Goal: Task Accomplishment & Management: Use online tool/utility

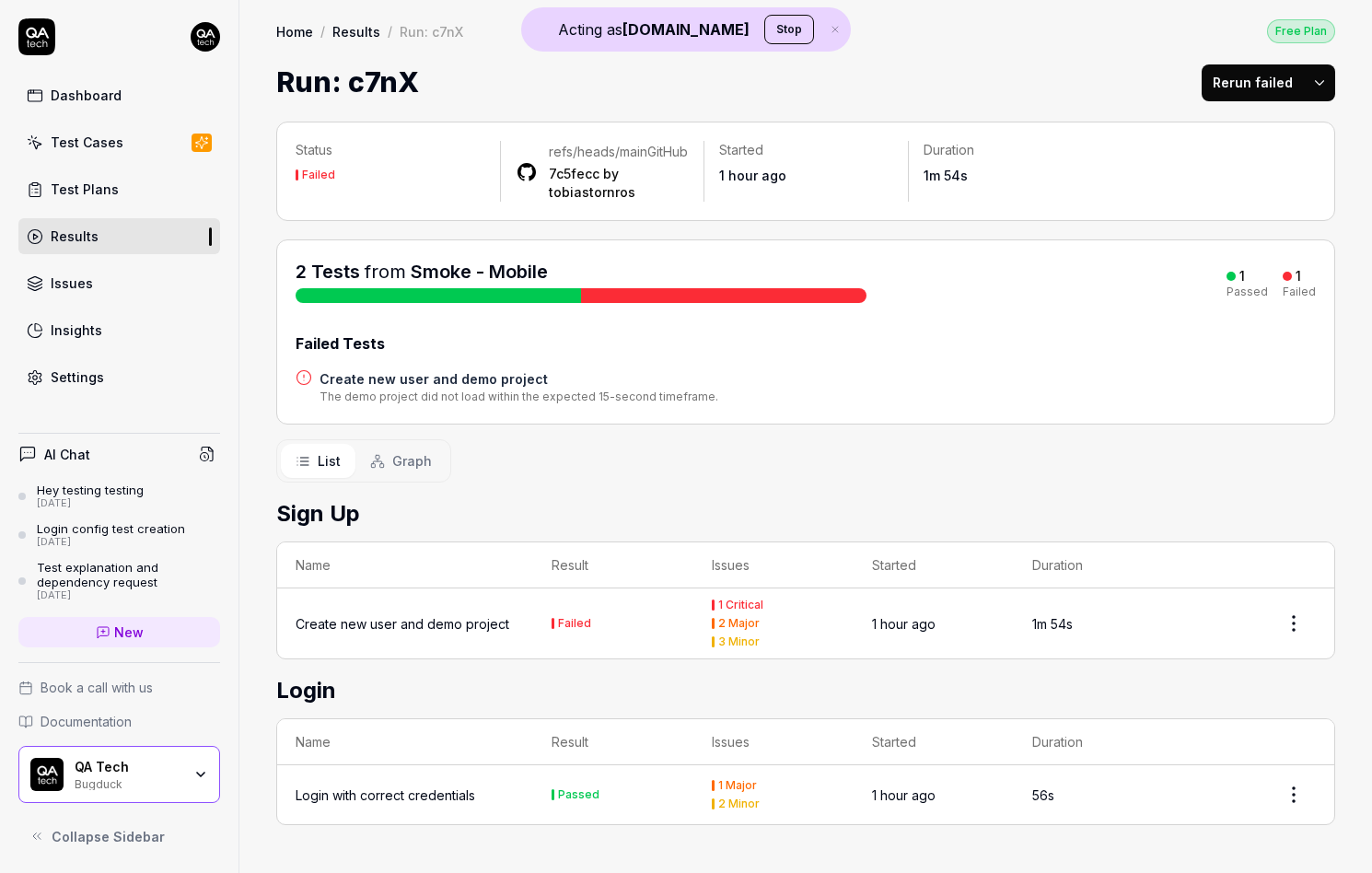
click at [364, 388] on h4 "Create new user and demo project" at bounding box center [519, 379] width 398 height 20
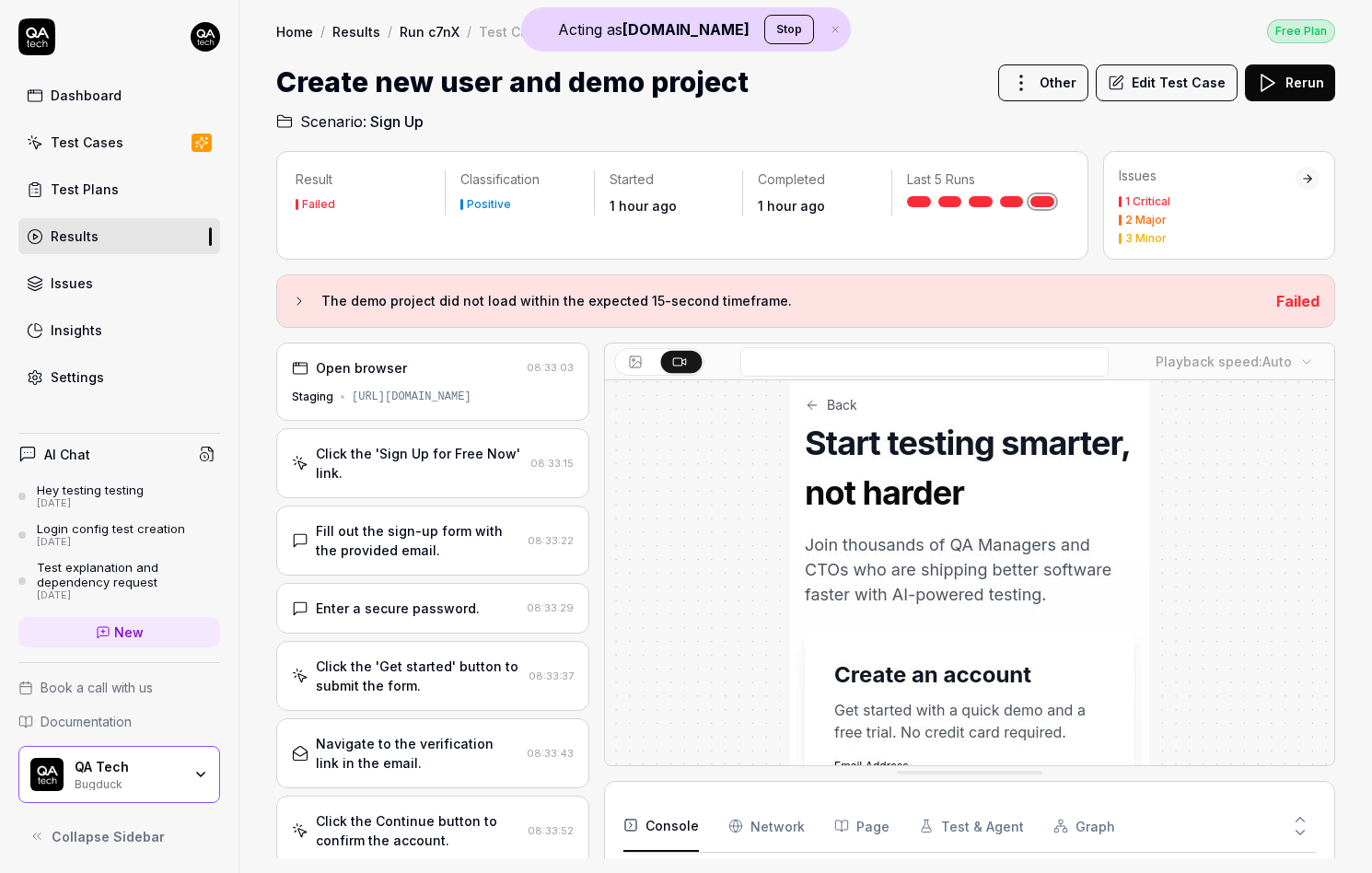
click at [442, 480] on div "Click the 'Sign Up for Free Now' link. 08:33:15" at bounding box center [432, 463] width 313 height 70
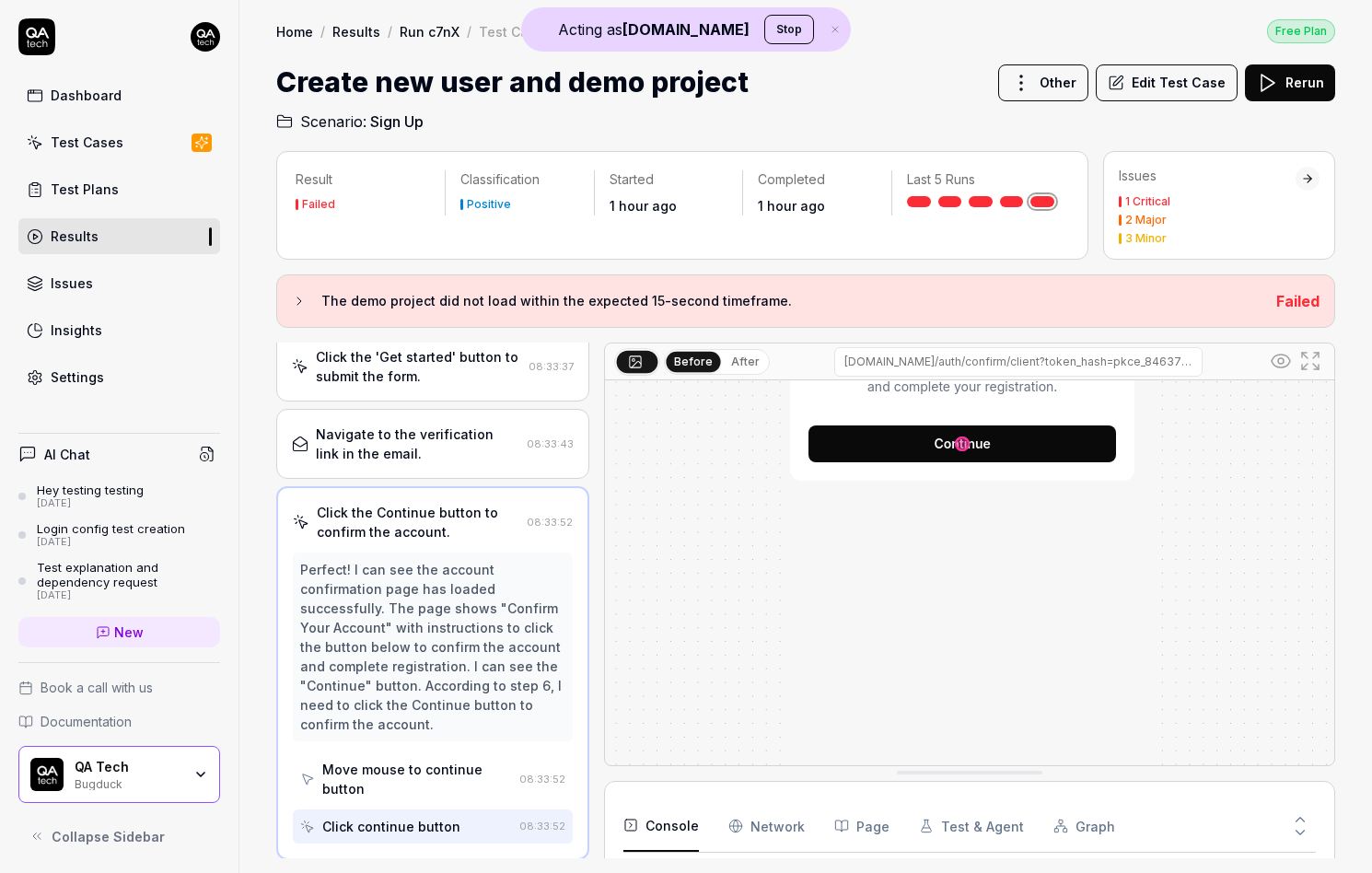
scroll to position [390, 0]
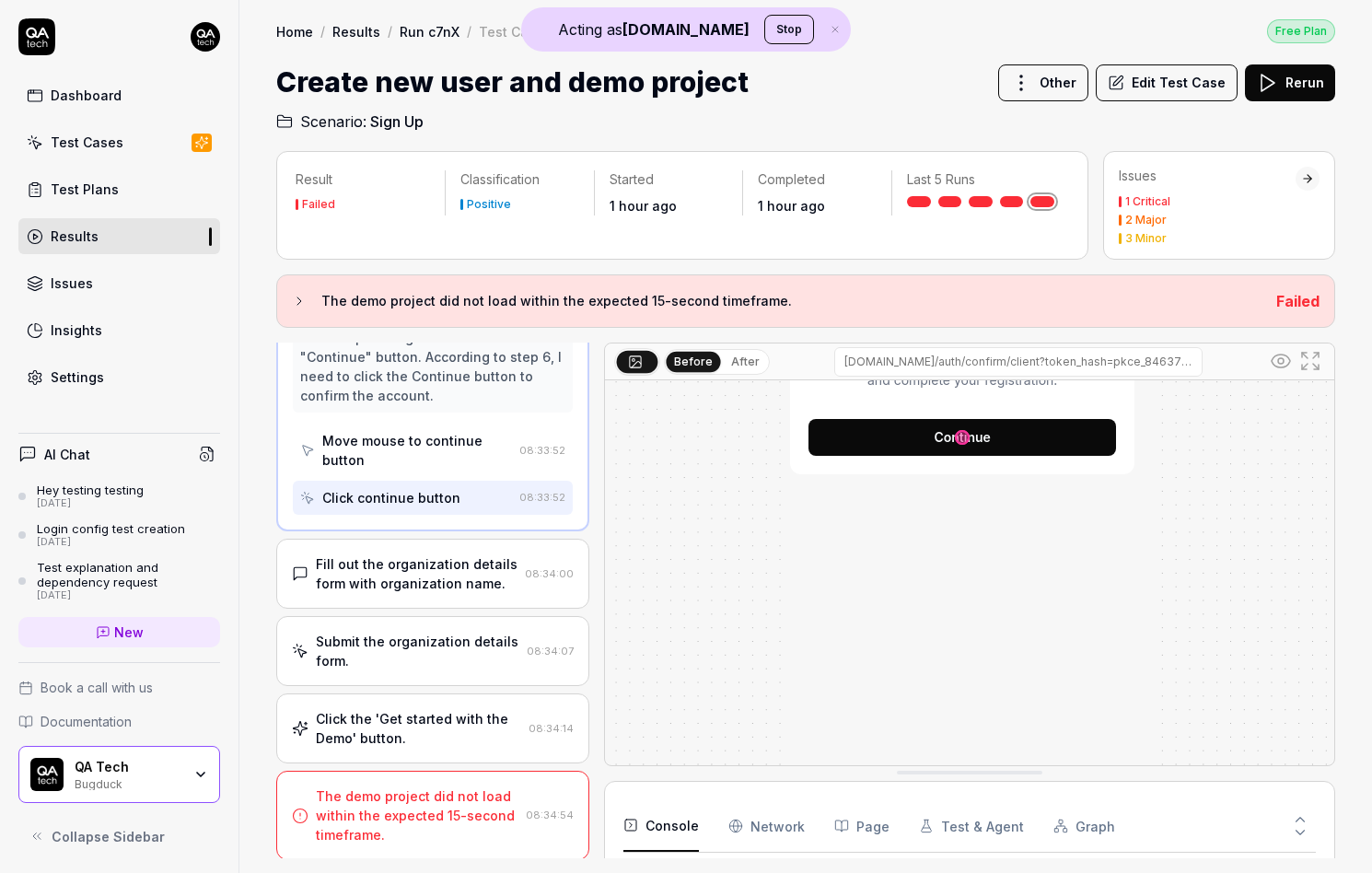
click at [382, 644] on div "Submit the organization details form." at bounding box center [417, 650] width 204 height 39
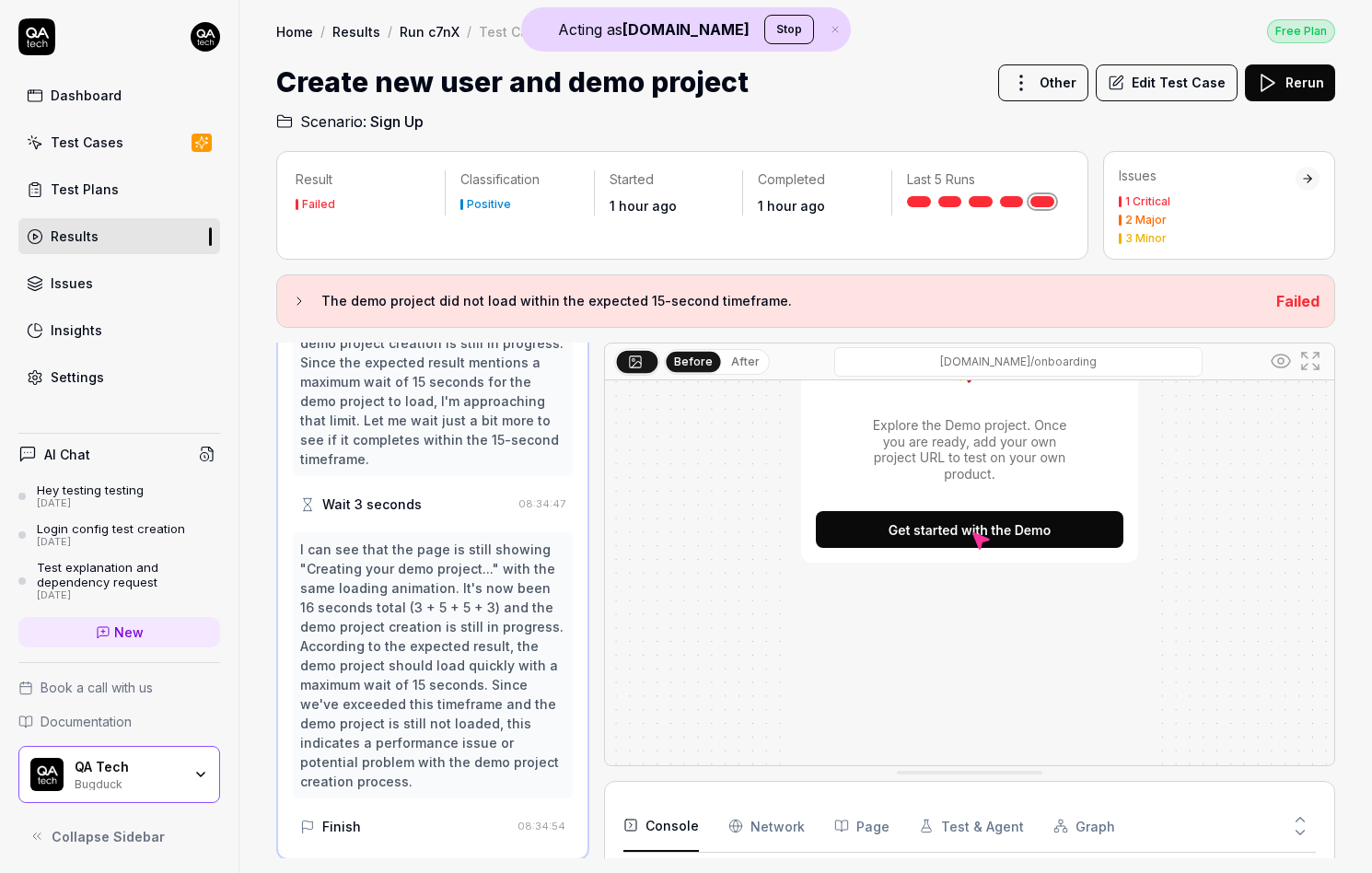
scroll to position [2018, 0]
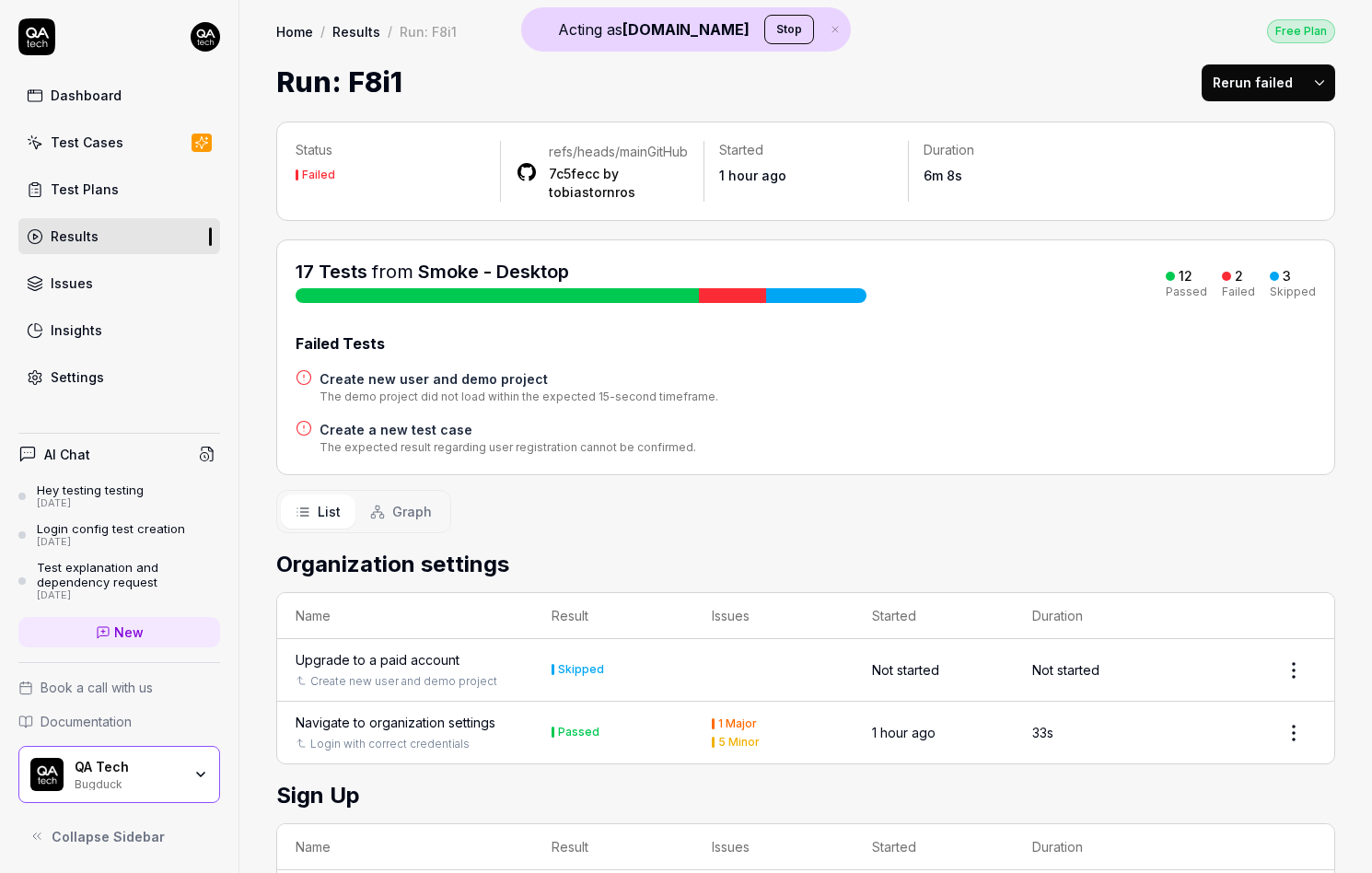
click at [405, 388] on h4 "Create new user and demo project" at bounding box center [519, 379] width 398 height 20
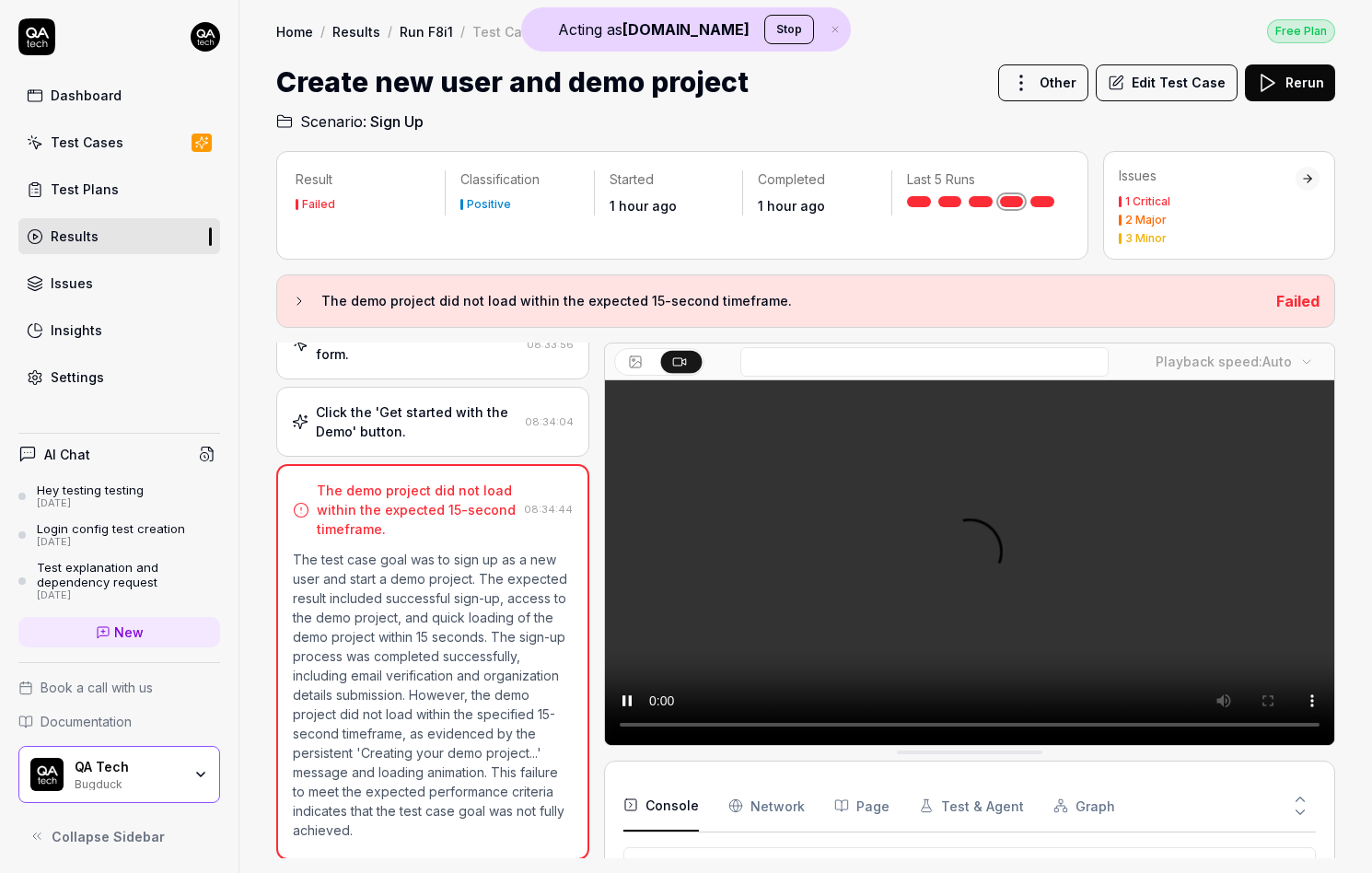
scroll to position [455, 0]
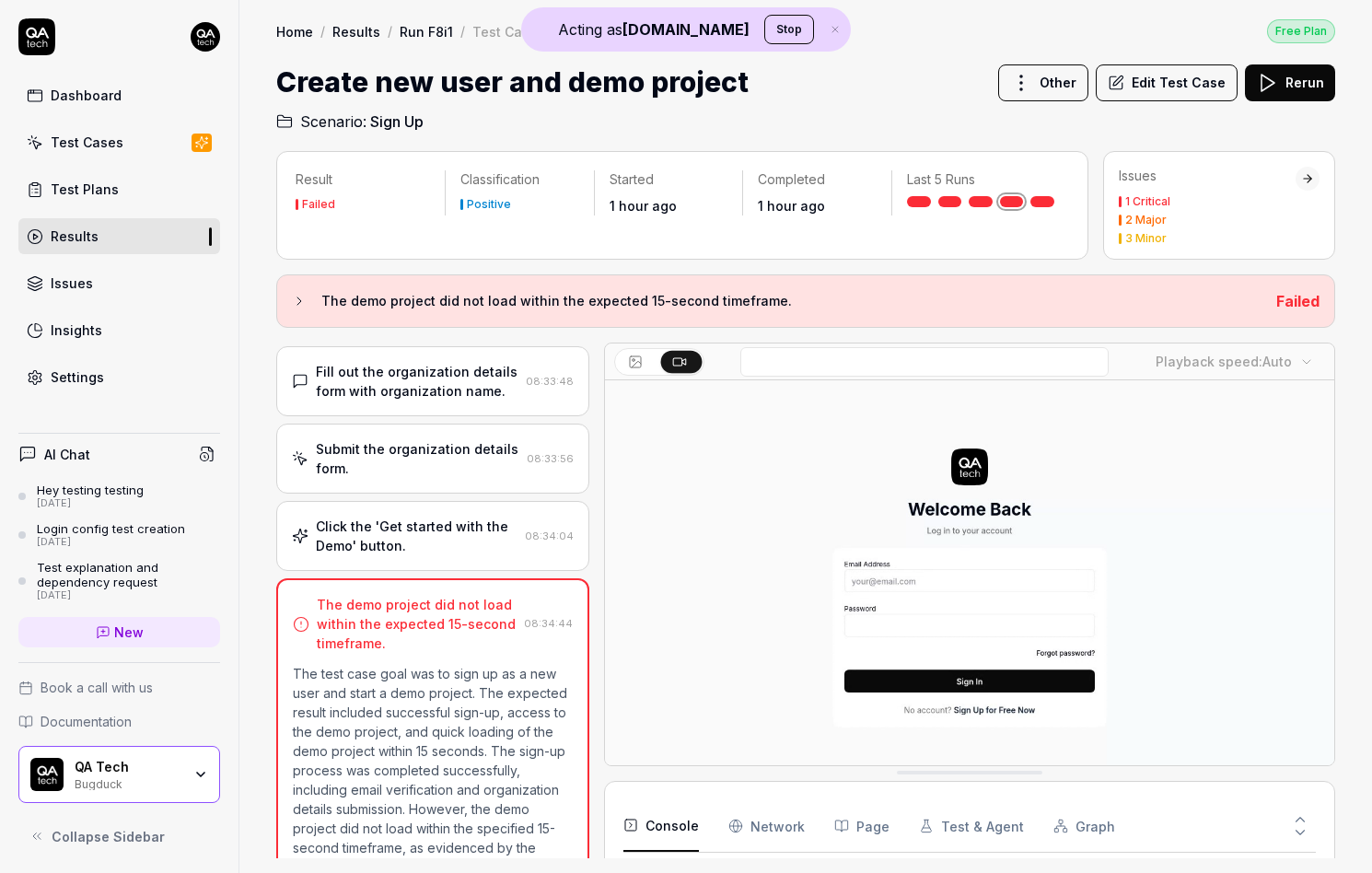
click at [400, 439] on div "Submit the organization details form." at bounding box center [417, 458] width 204 height 39
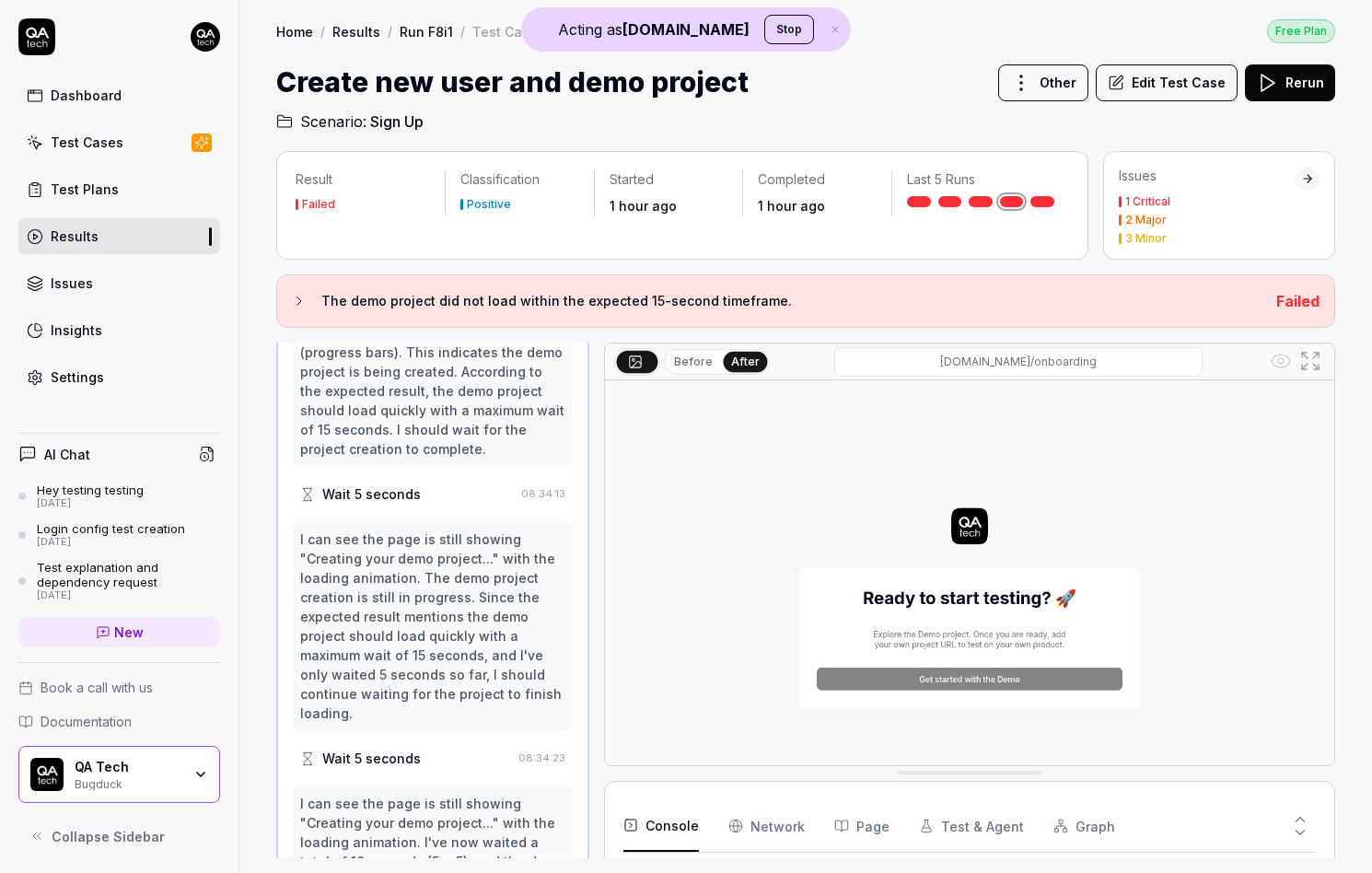
scroll to position [1579, 0]
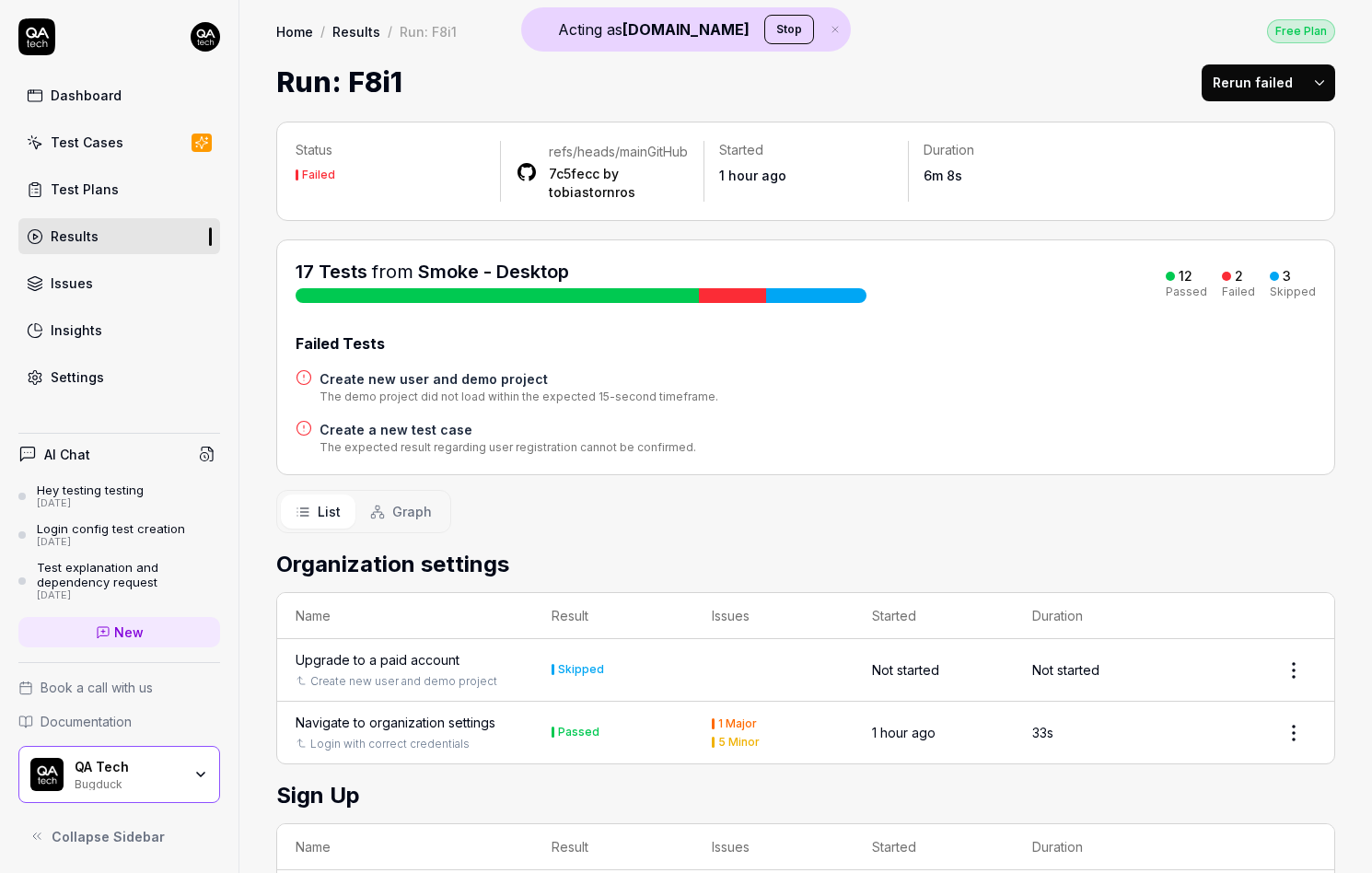
click at [1223, 76] on button "Rerun failed" at bounding box center [1253, 83] width 102 height 37
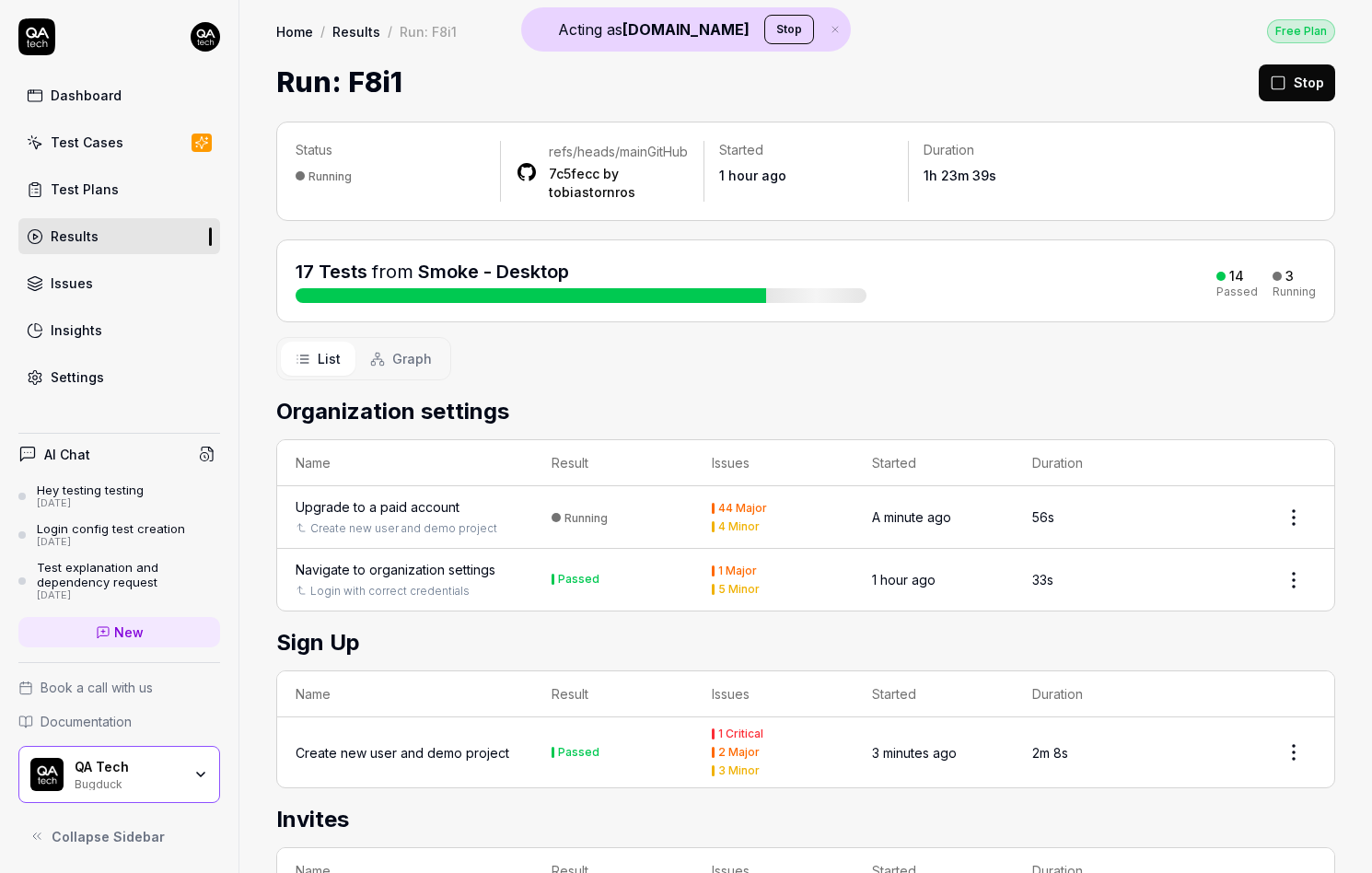
click at [369, 517] on div "Upgrade to a paid account" at bounding box center [377, 507] width 164 height 20
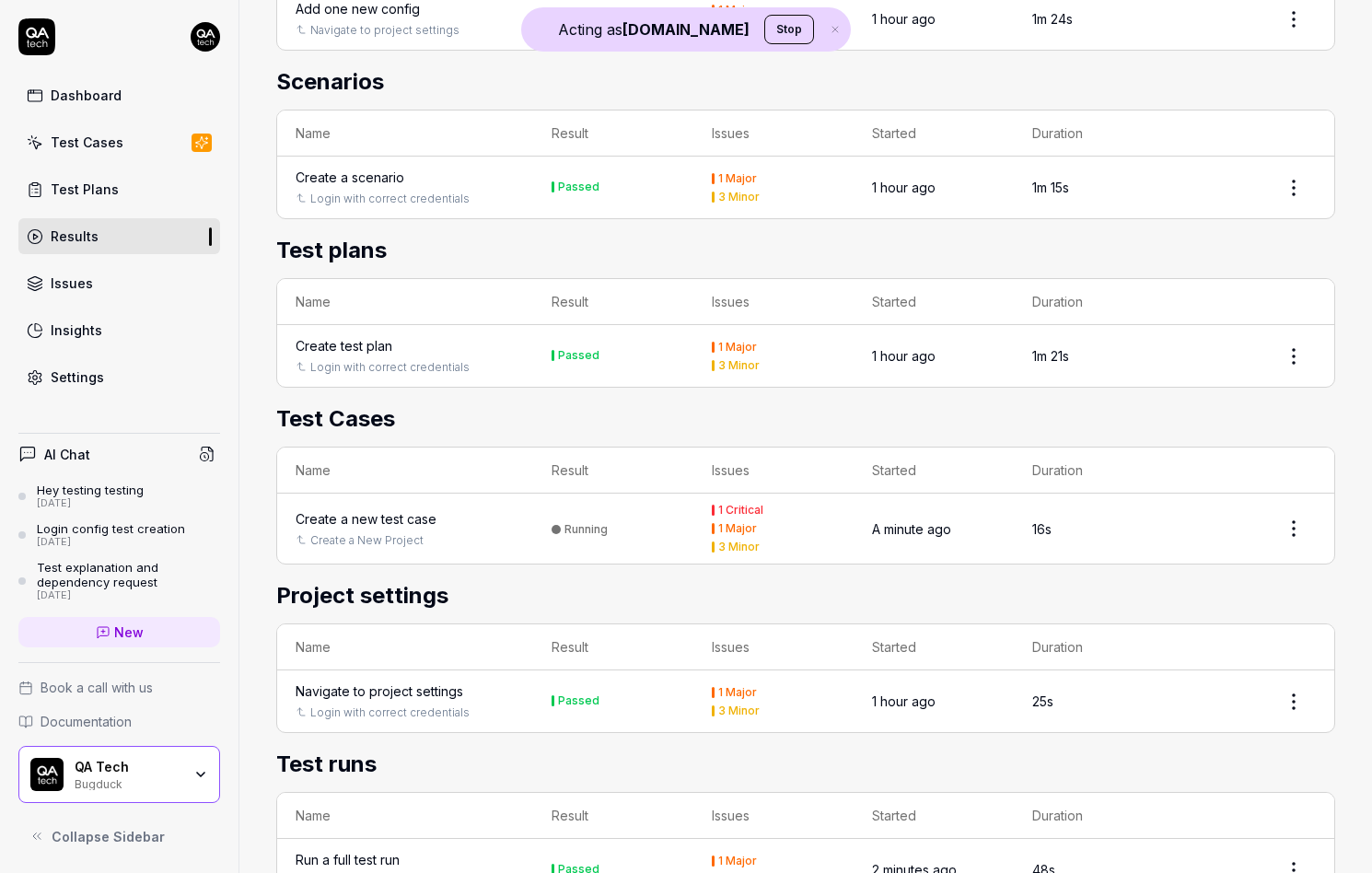
scroll to position [1578, 0]
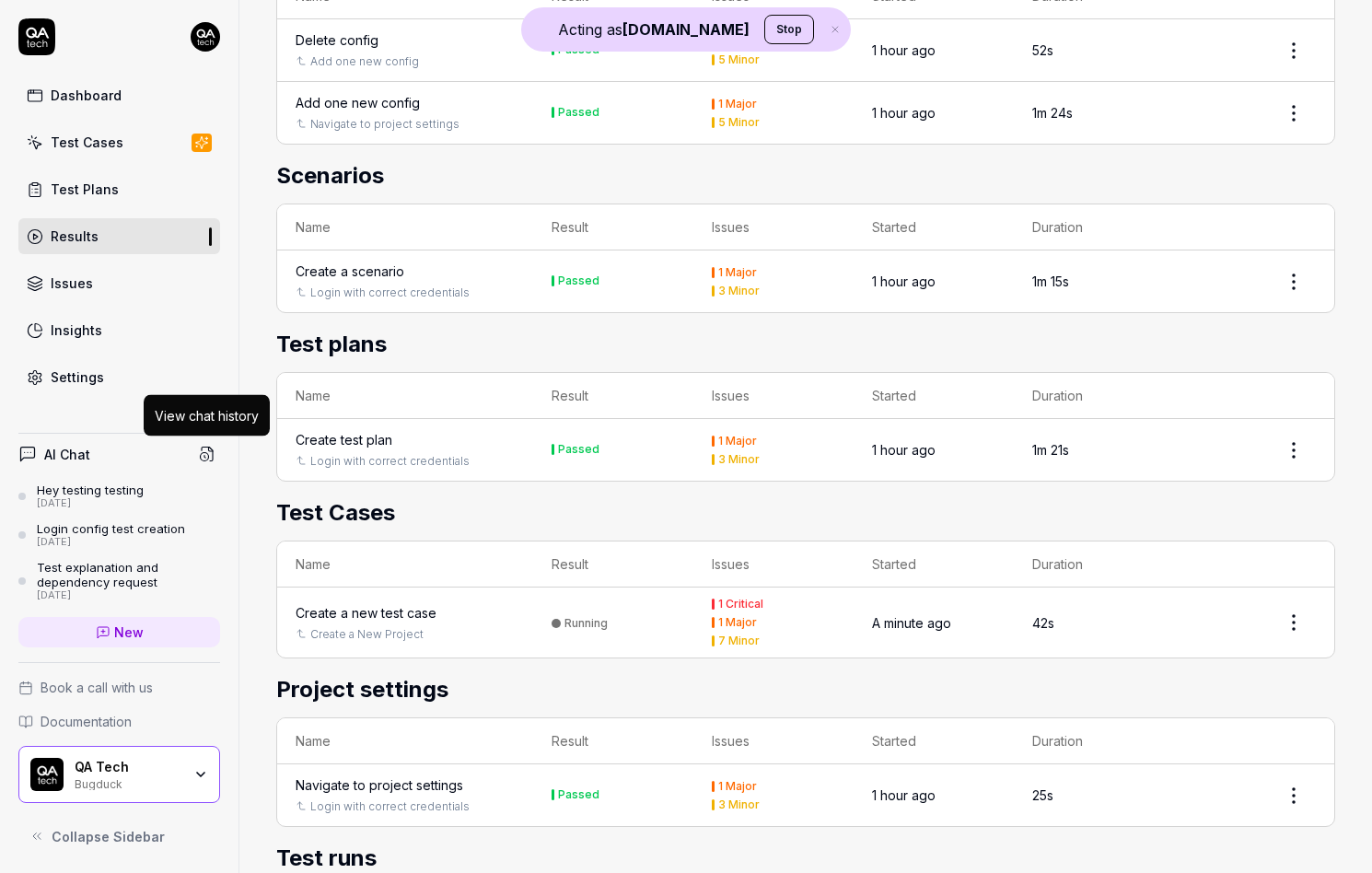
scroll to position [1680, 0]
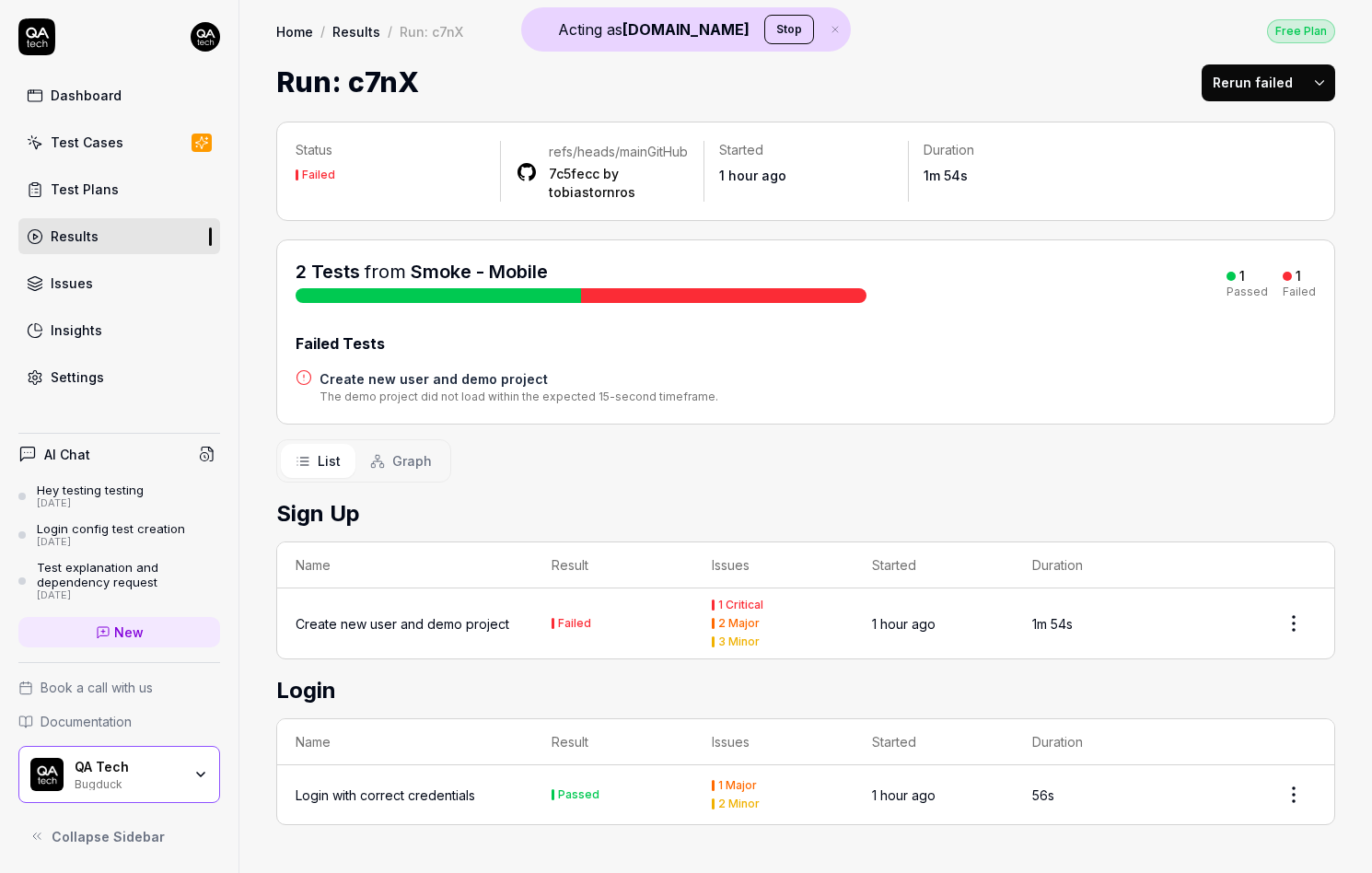
click at [1280, 89] on button "Rerun failed" at bounding box center [1253, 83] width 102 height 37
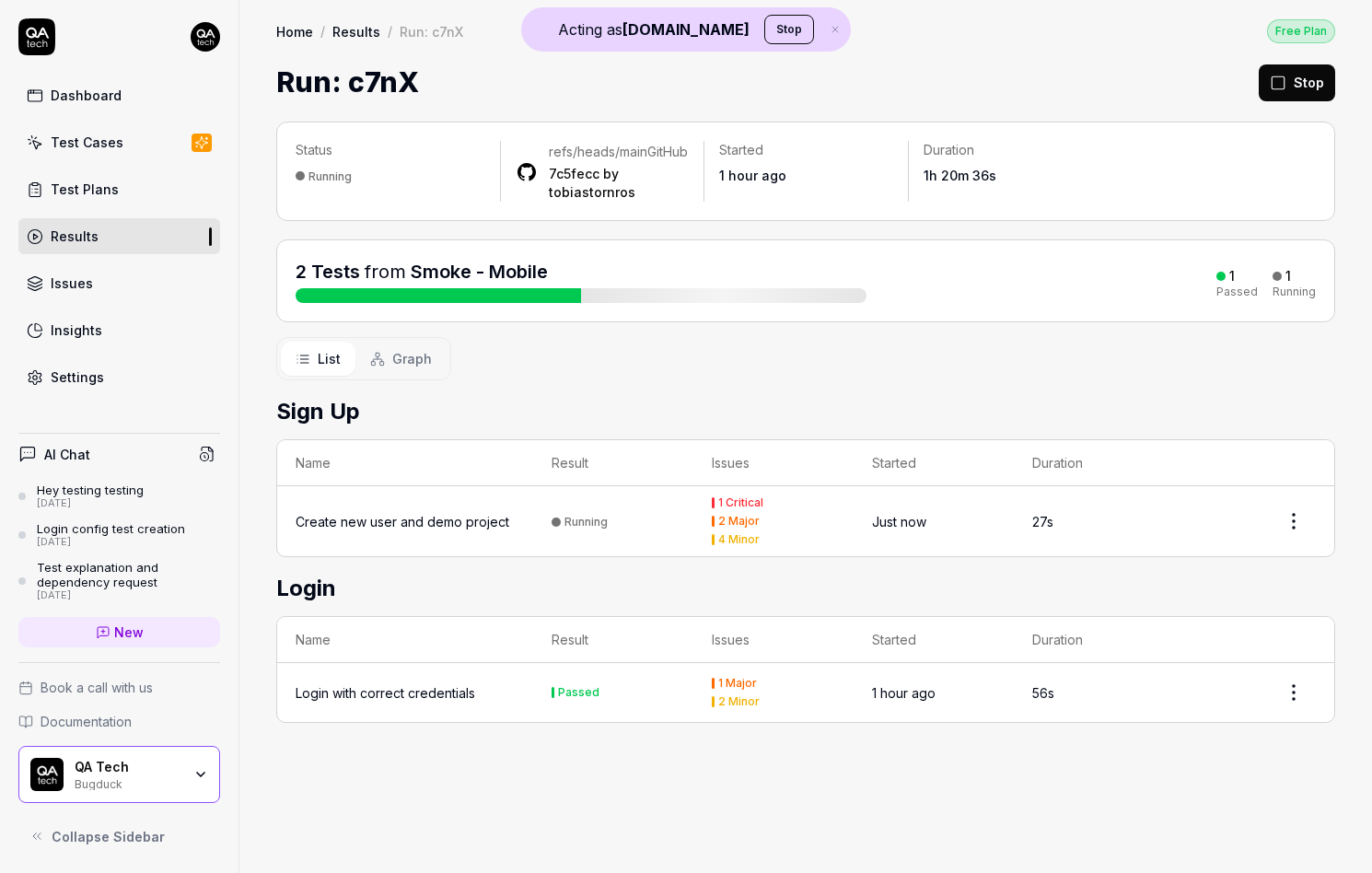
click at [391, 359] on button "Graph" at bounding box center [400, 358] width 91 height 34
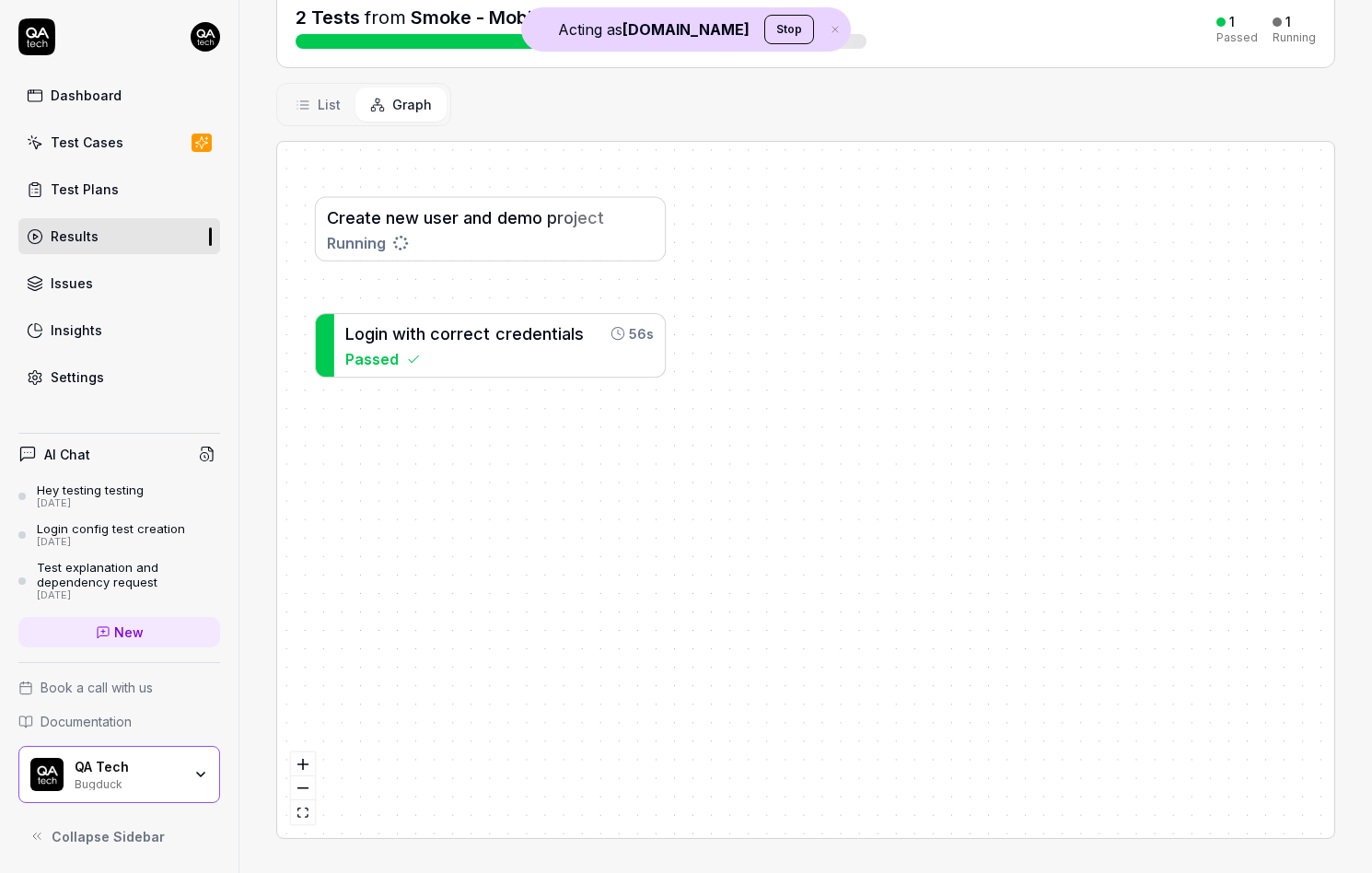
scroll to position [273, 0]
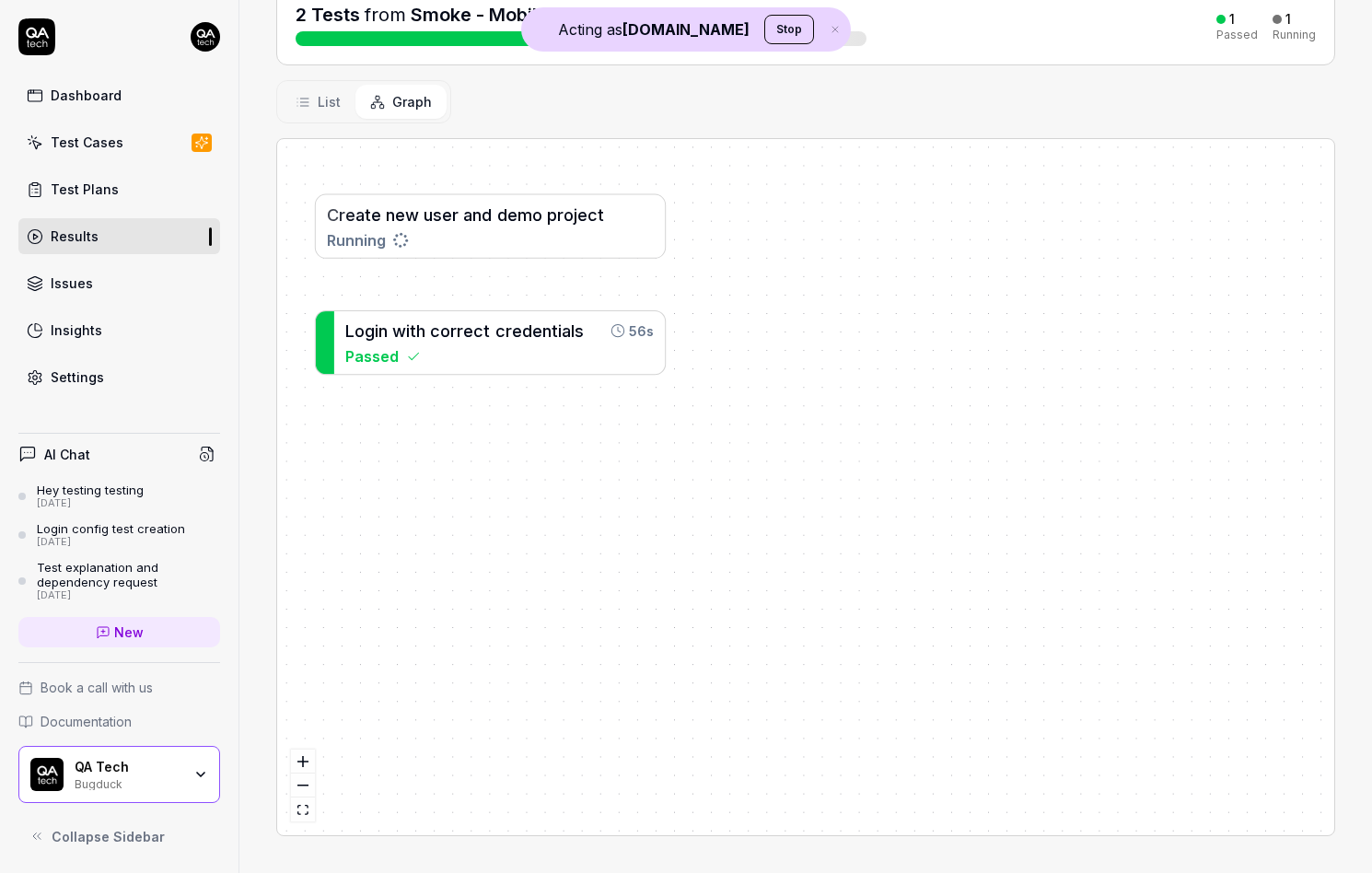
click at [329, 117] on div "List Graph" at bounding box center [364, 101] width 175 height 43
click at [329, 106] on span "List" at bounding box center [329, 101] width 23 height 20
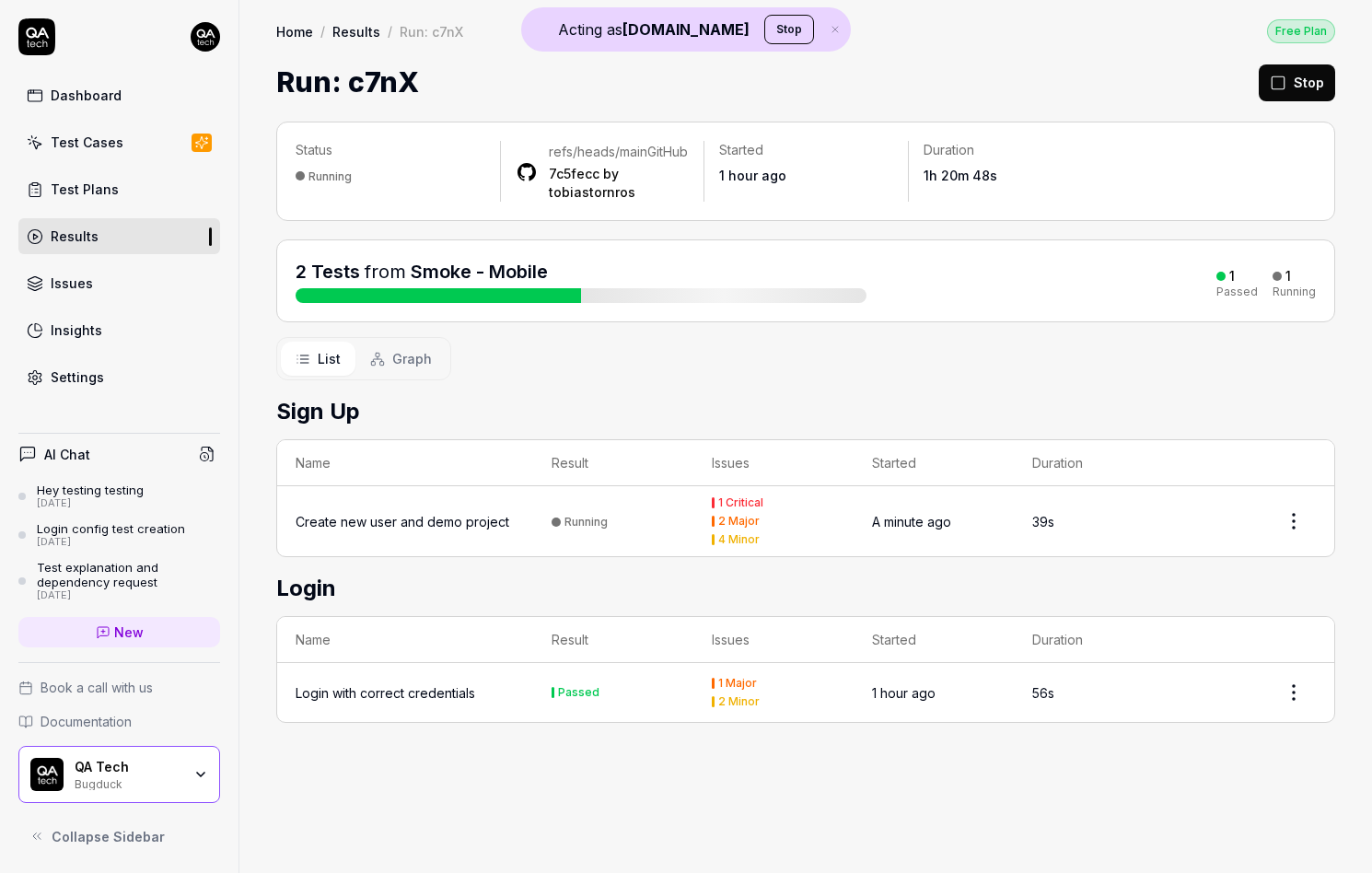
click at [388, 374] on button "Graph" at bounding box center [400, 358] width 91 height 34
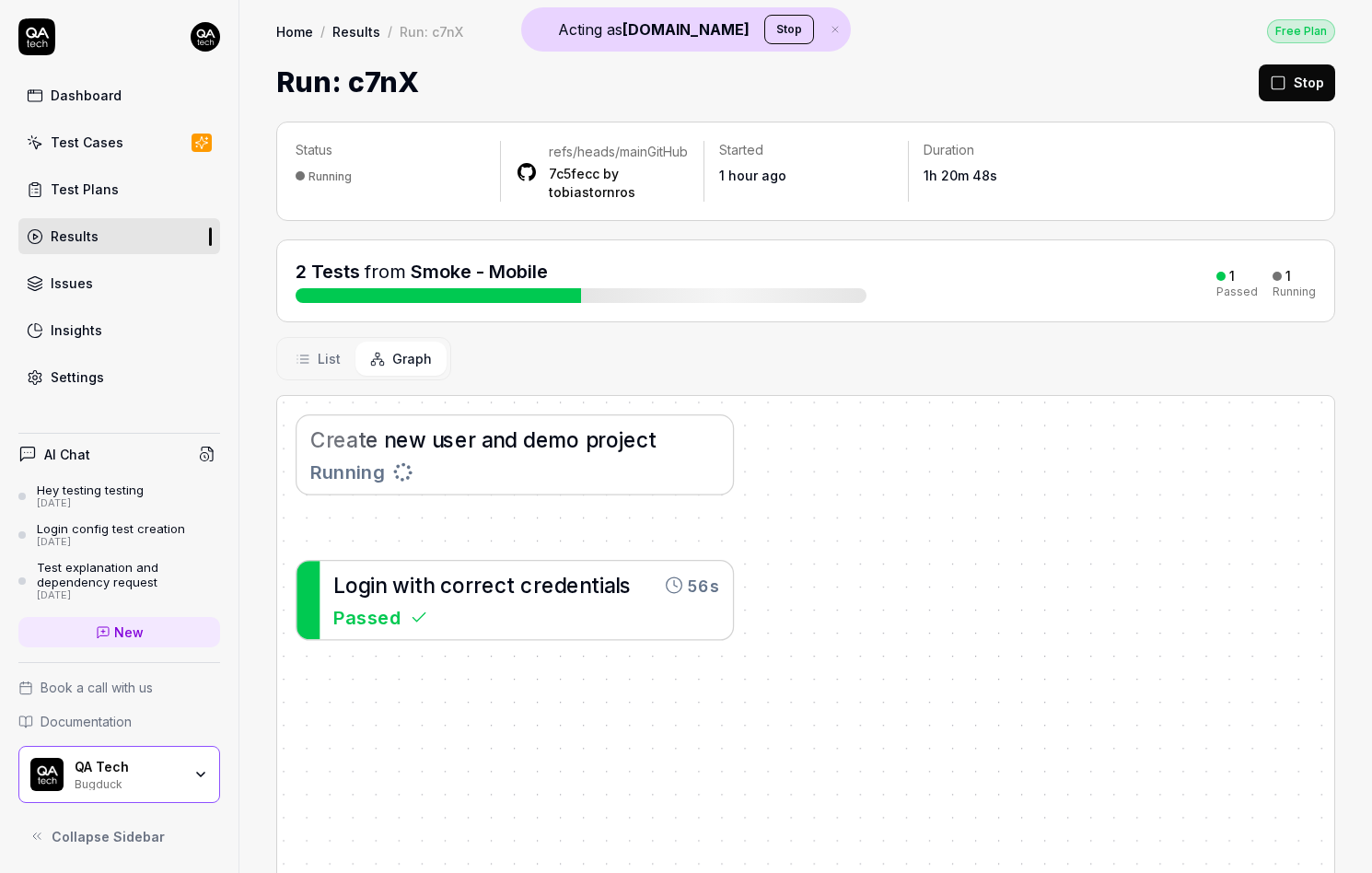
click at [316, 376] on button "List" at bounding box center [318, 358] width 74 height 34
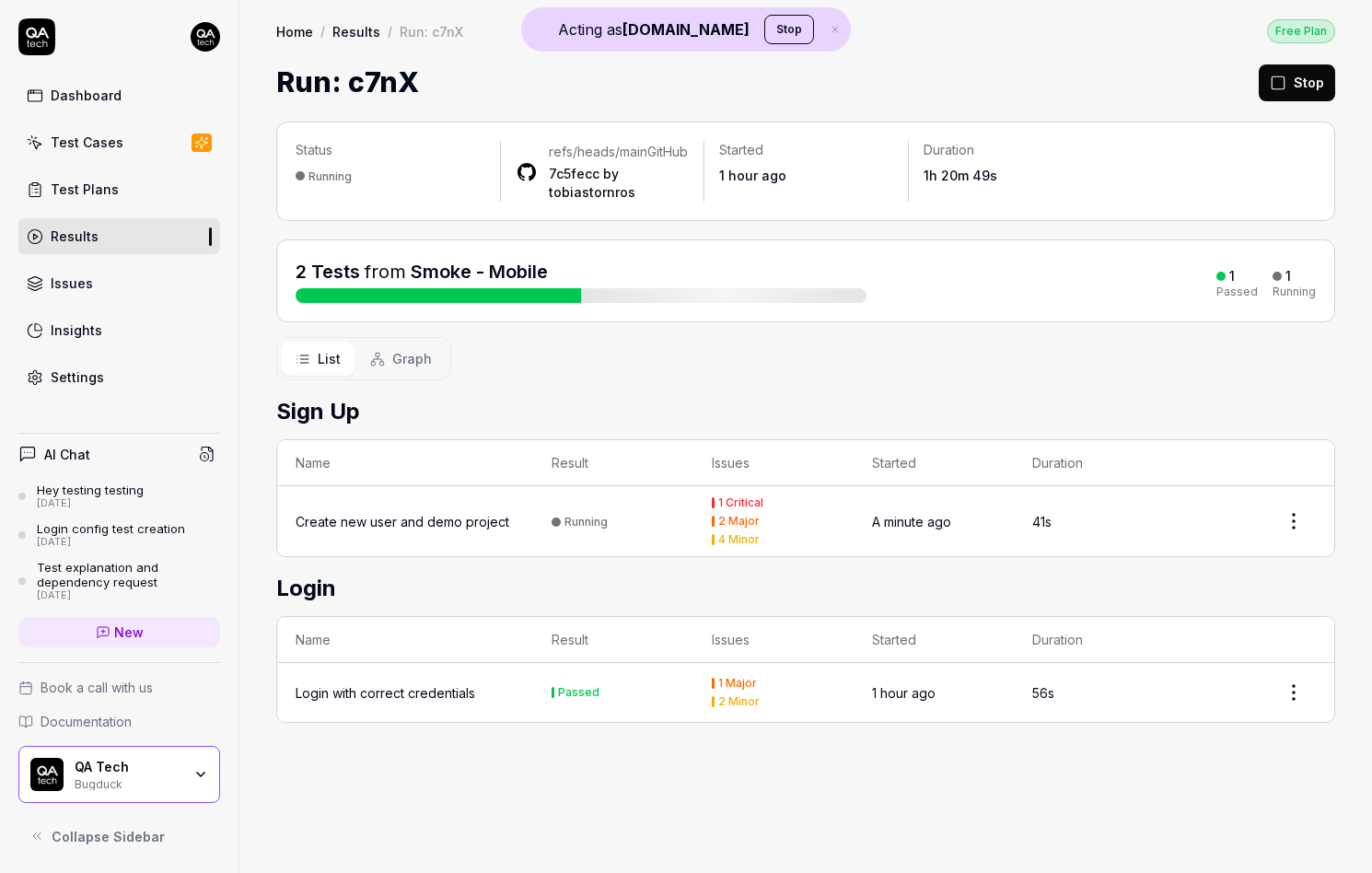
click at [395, 368] on span "Graph" at bounding box center [412, 358] width 39 height 20
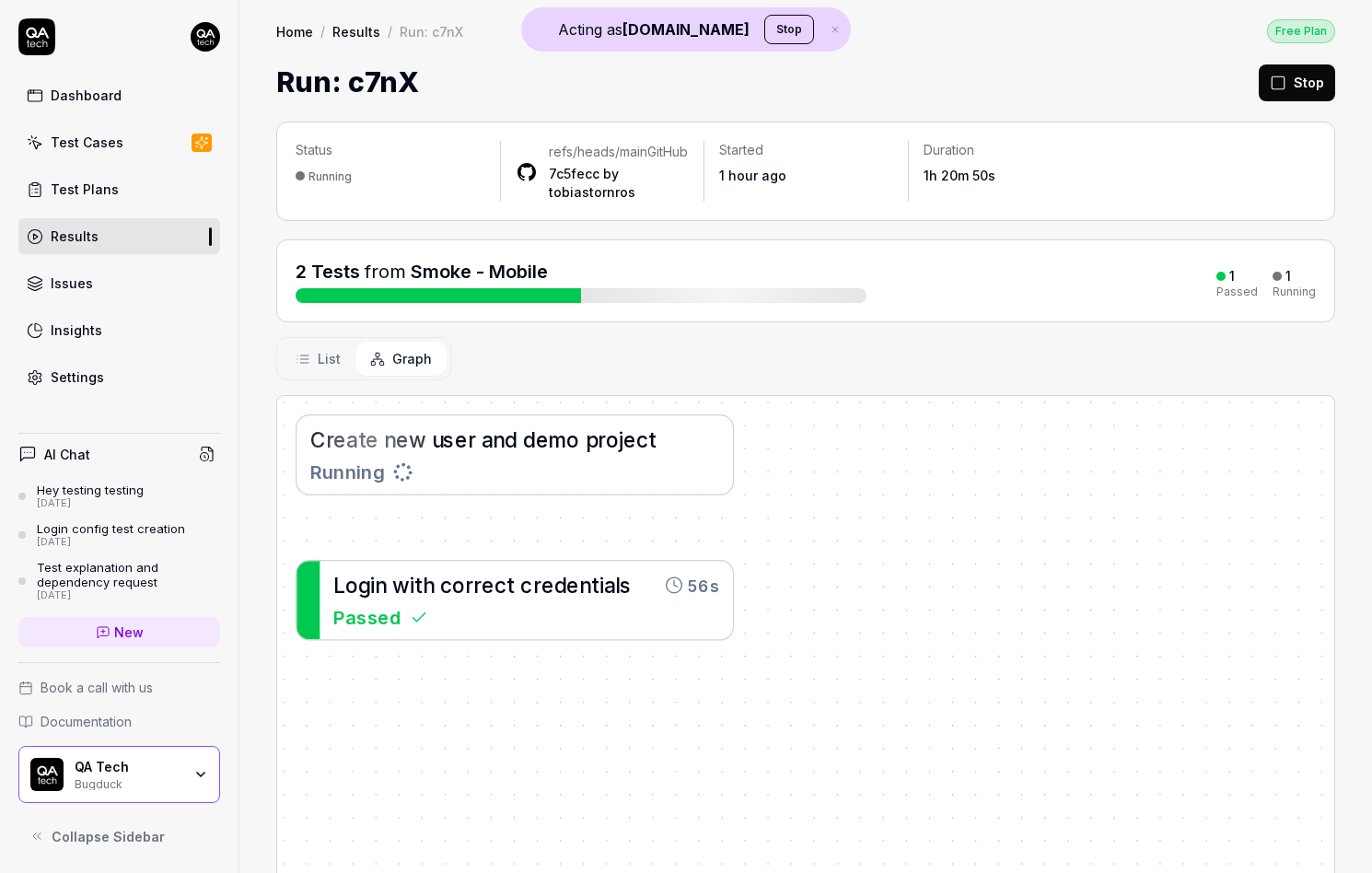
click at [297, 366] on icon at bounding box center [303, 359] width 15 height 15
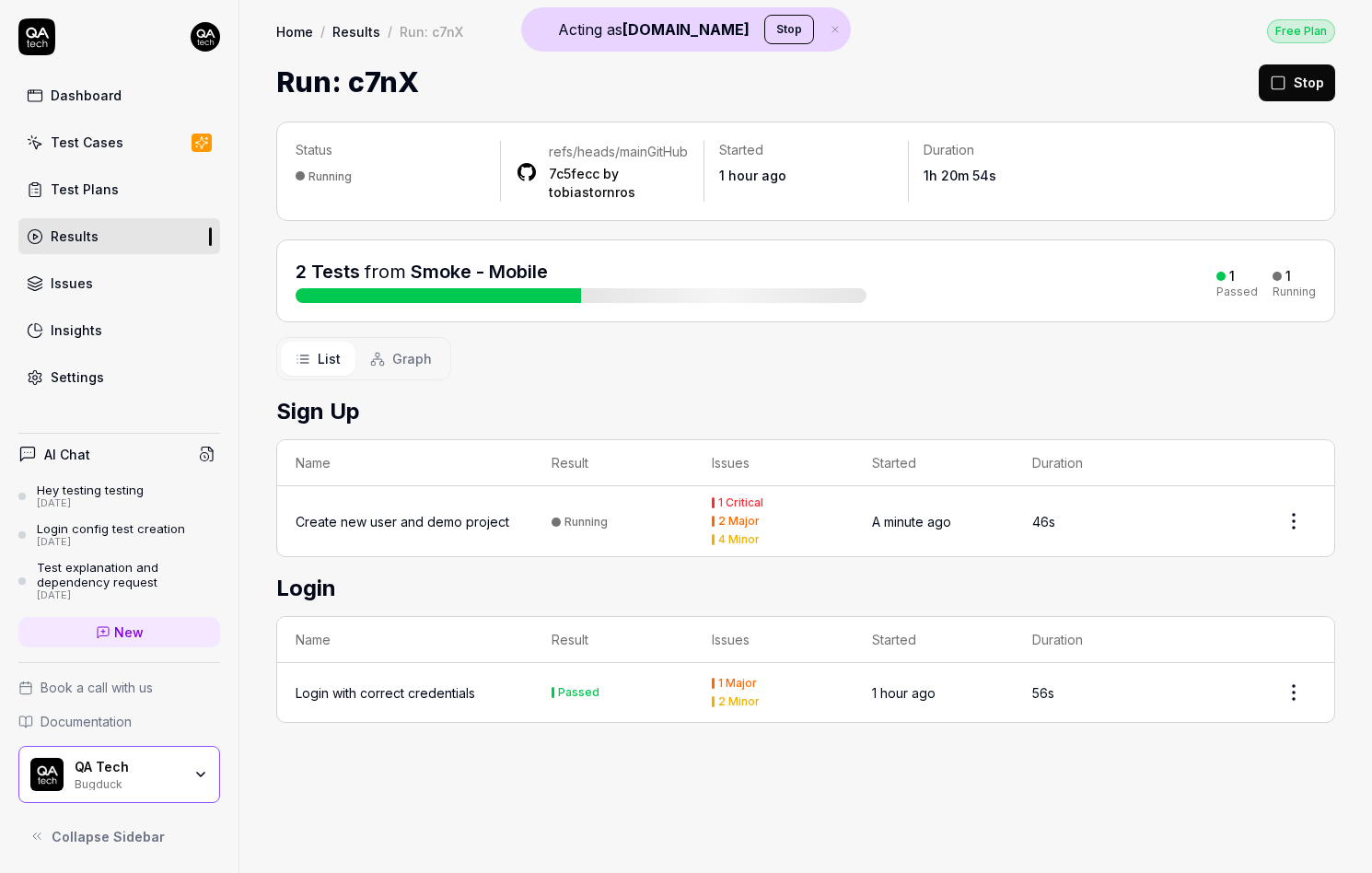
click at [394, 354] on div "List Graph" at bounding box center [364, 359] width 175 height 43
click at [398, 368] on span "Graph" at bounding box center [412, 358] width 39 height 20
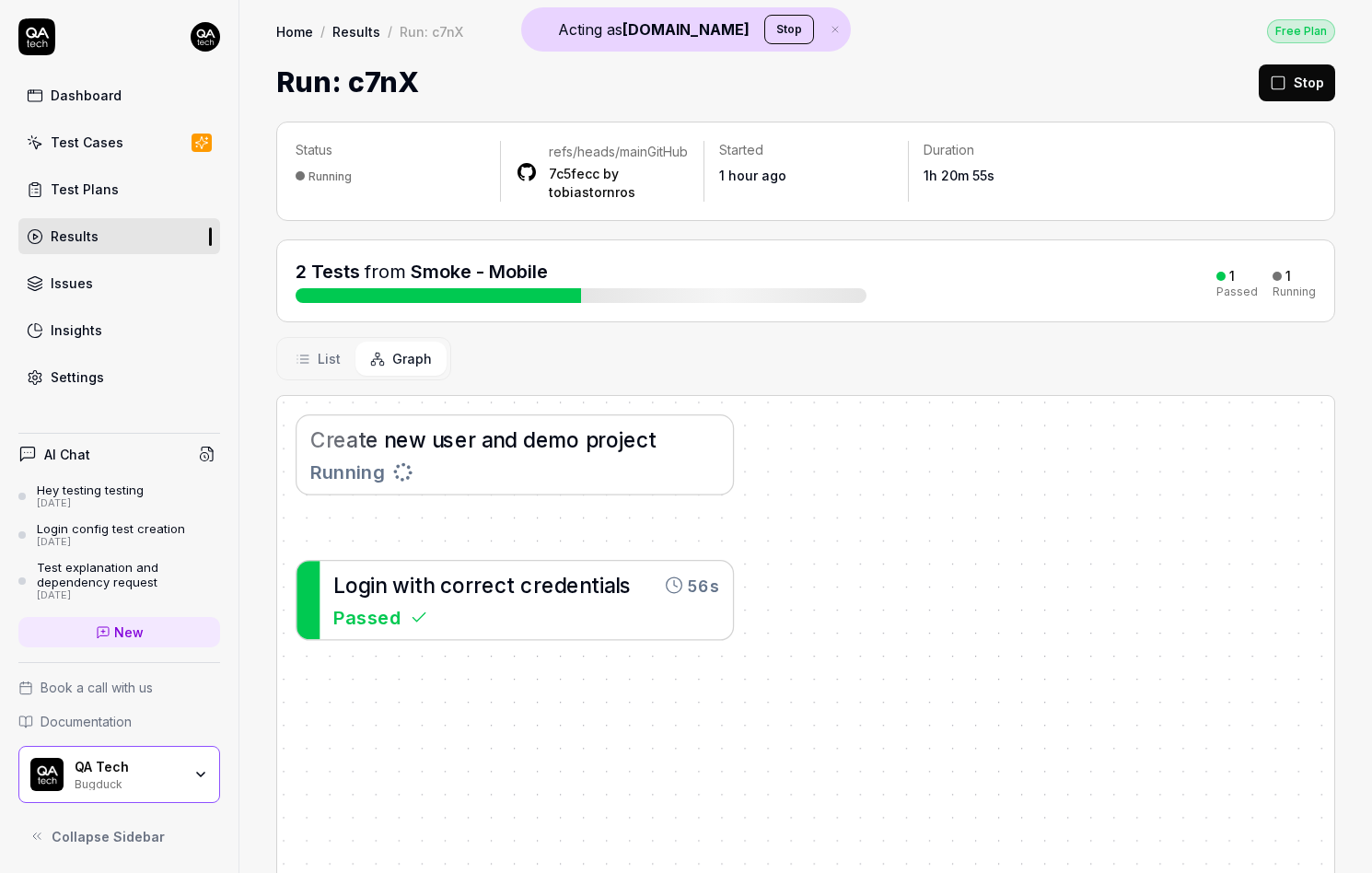
click at [334, 368] on span "List" at bounding box center [329, 358] width 23 height 20
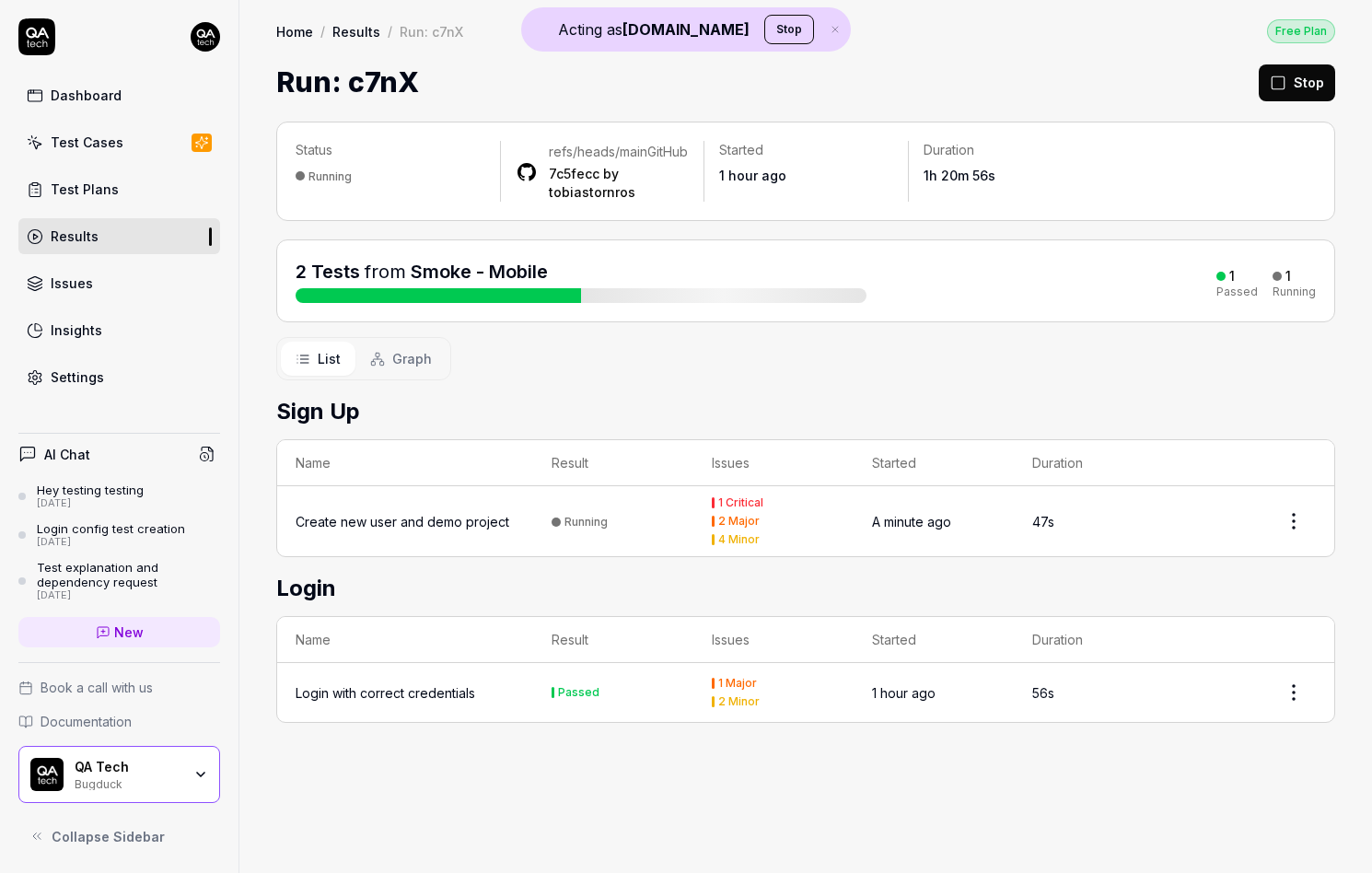
click at [386, 374] on button "Graph" at bounding box center [400, 358] width 91 height 34
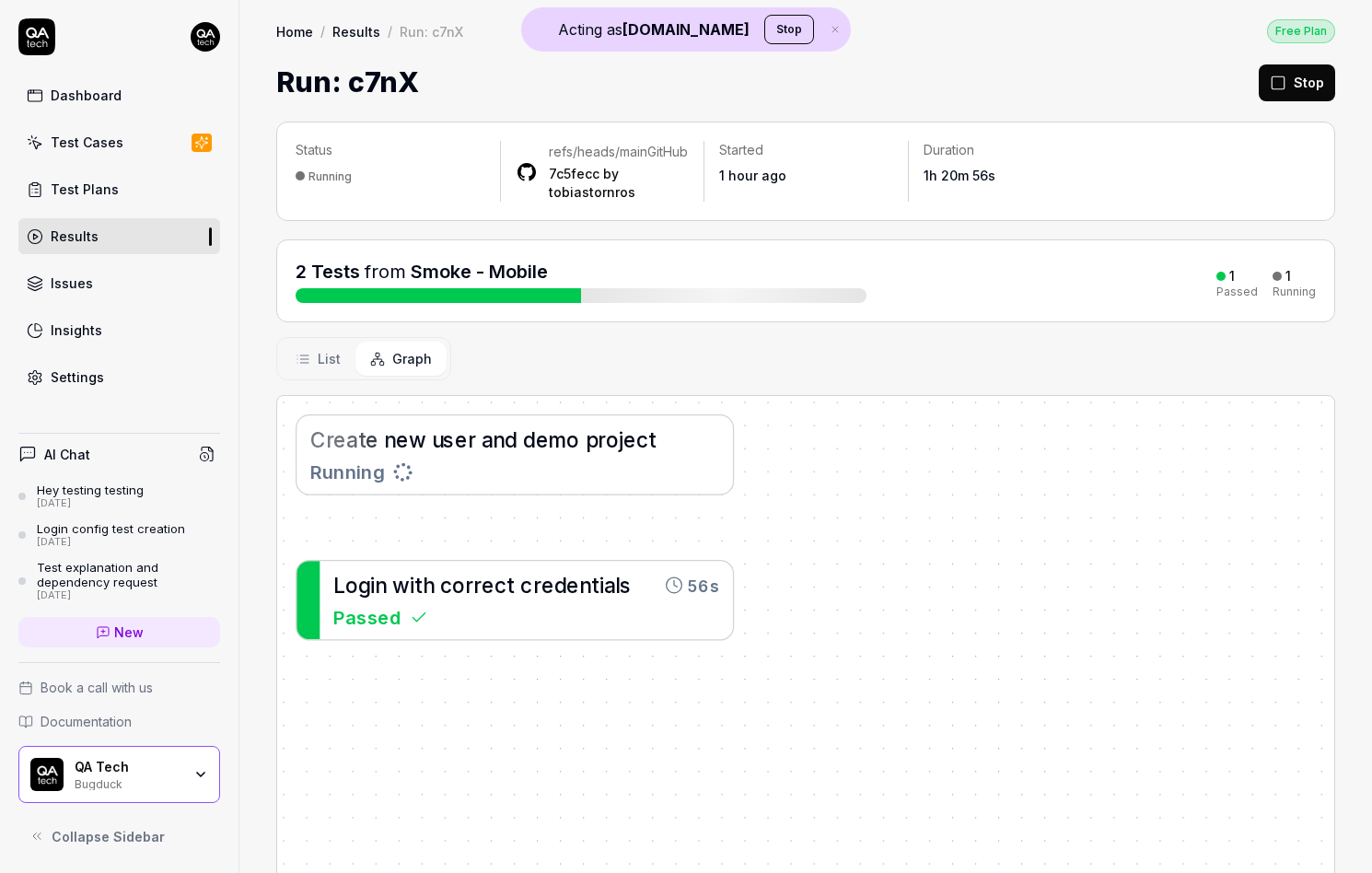
click at [326, 368] on span "List" at bounding box center [329, 358] width 23 height 20
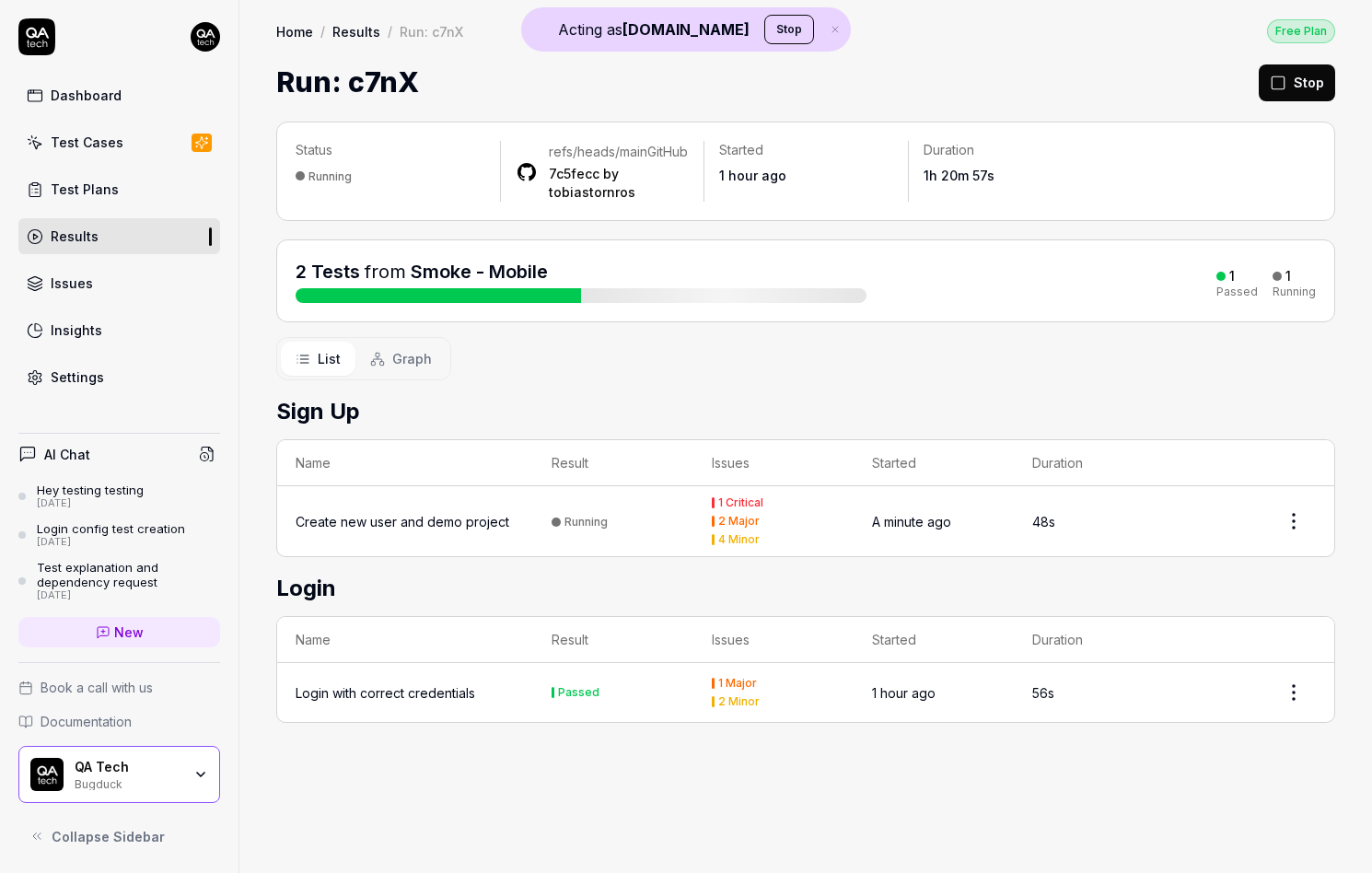
click at [370, 366] on icon at bounding box center [378, 359] width 15 height 15
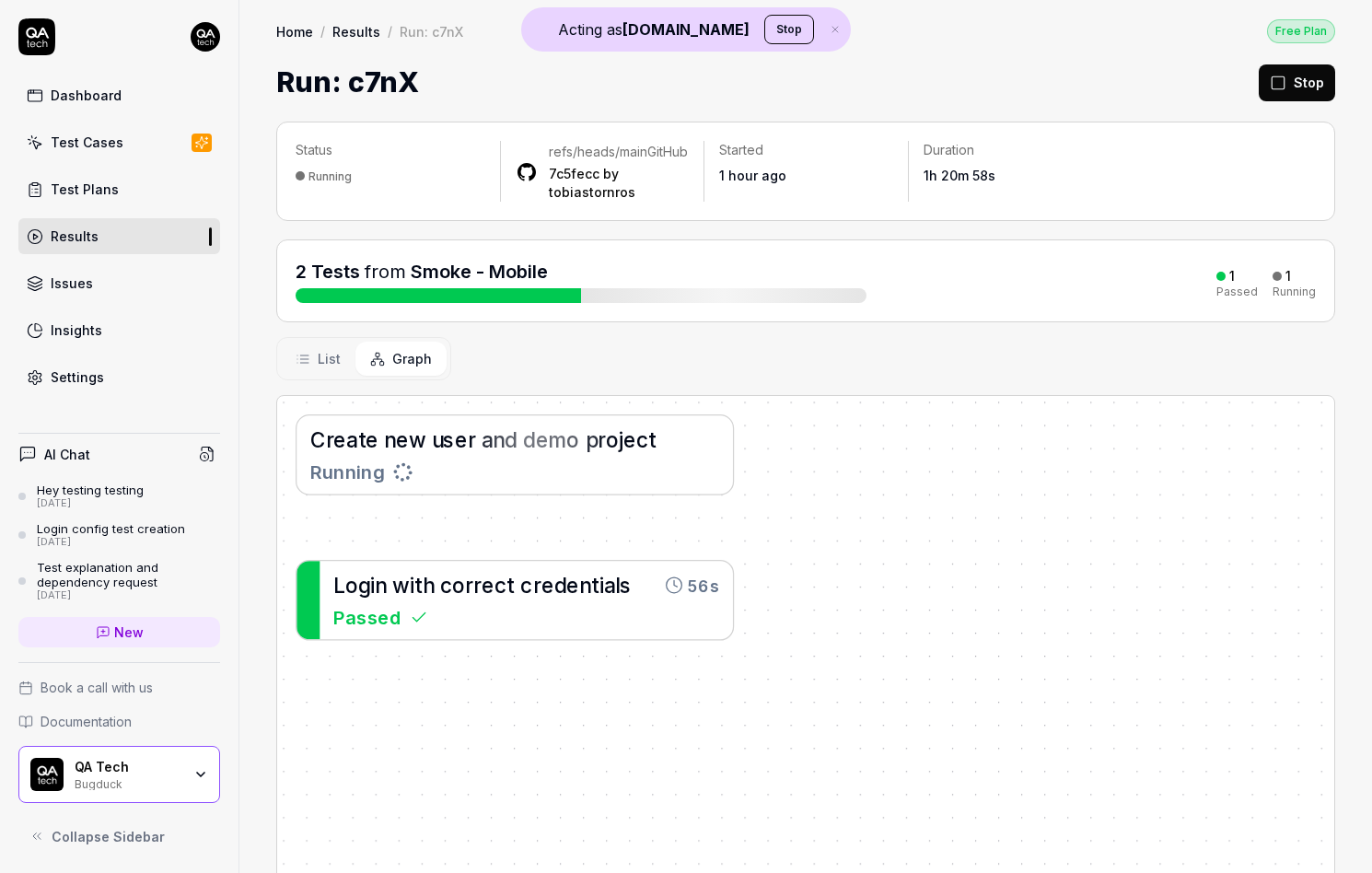
click at [343, 370] on button "List" at bounding box center [318, 358] width 74 height 34
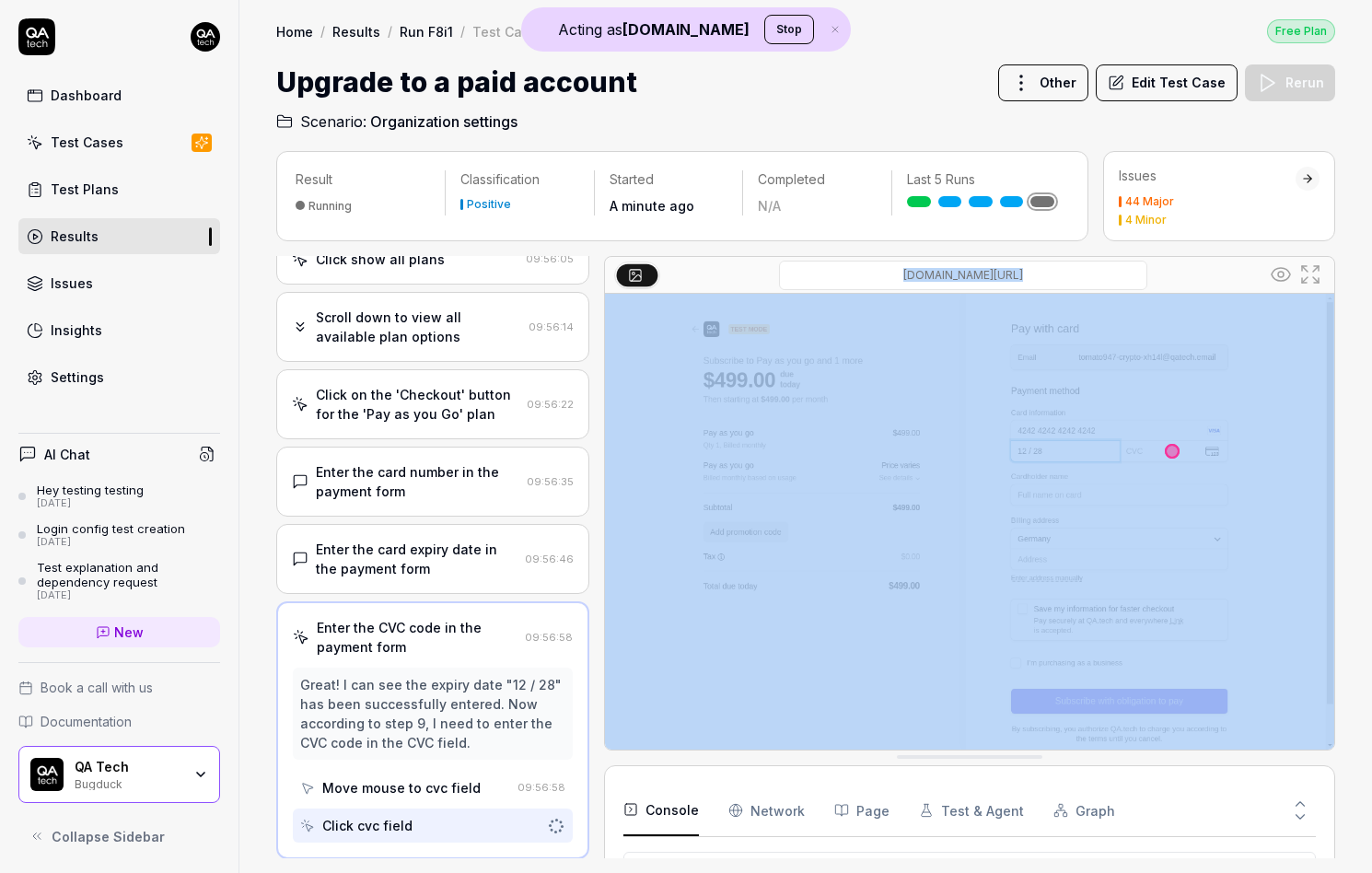
drag, startPoint x: 1086, startPoint y: 276, endPoint x: 1220, endPoint y: 279, distance: 134.0
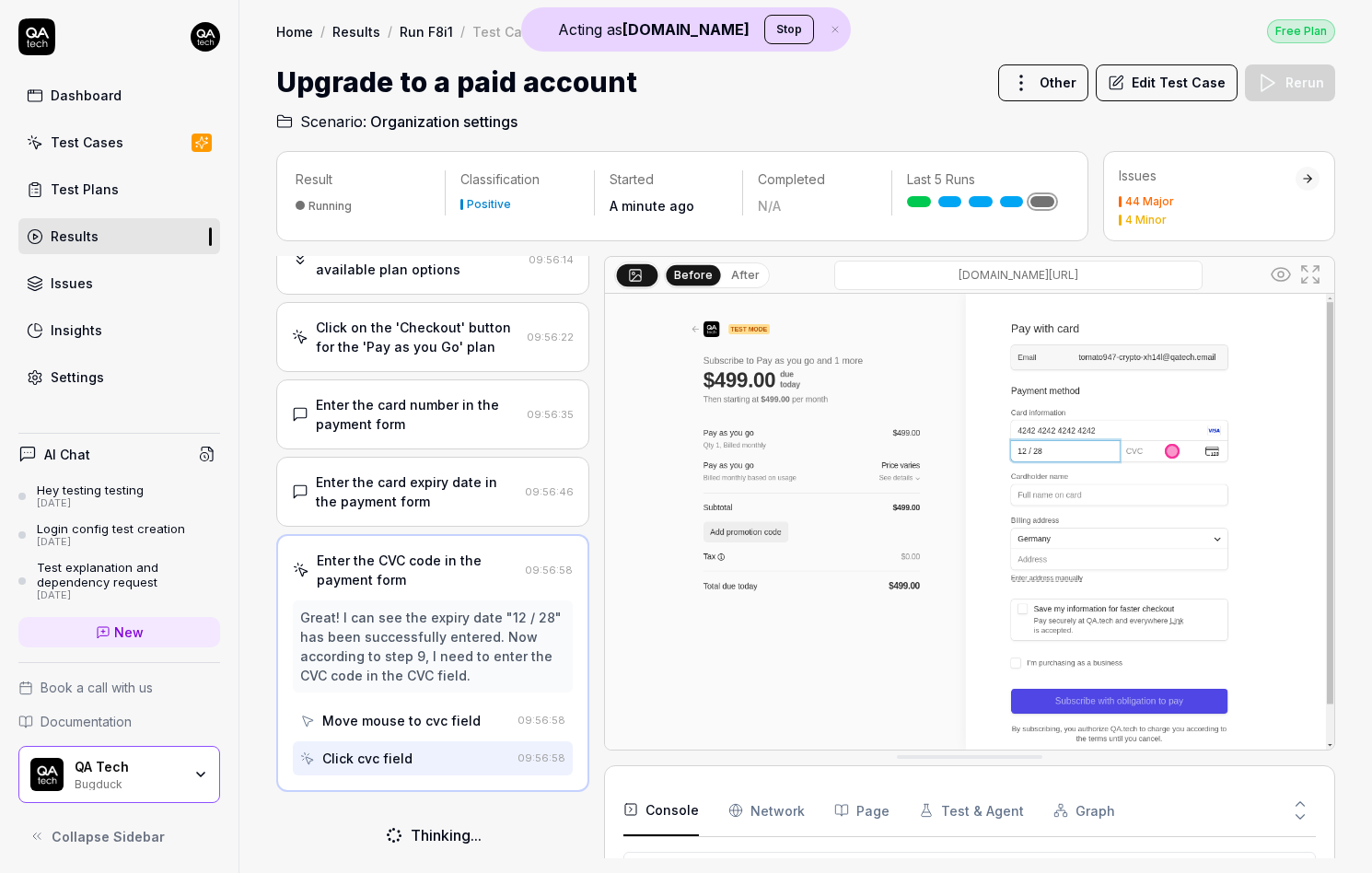
click at [1220, 279] on div "checkout.stripe.com/c/pay/cs_test_b1Rf0O4syXiBTWf8e7qZeDyMjHAeVR6hkcd5Vmid2ap3t…" at bounding box center [1018, 274] width 496 height 29
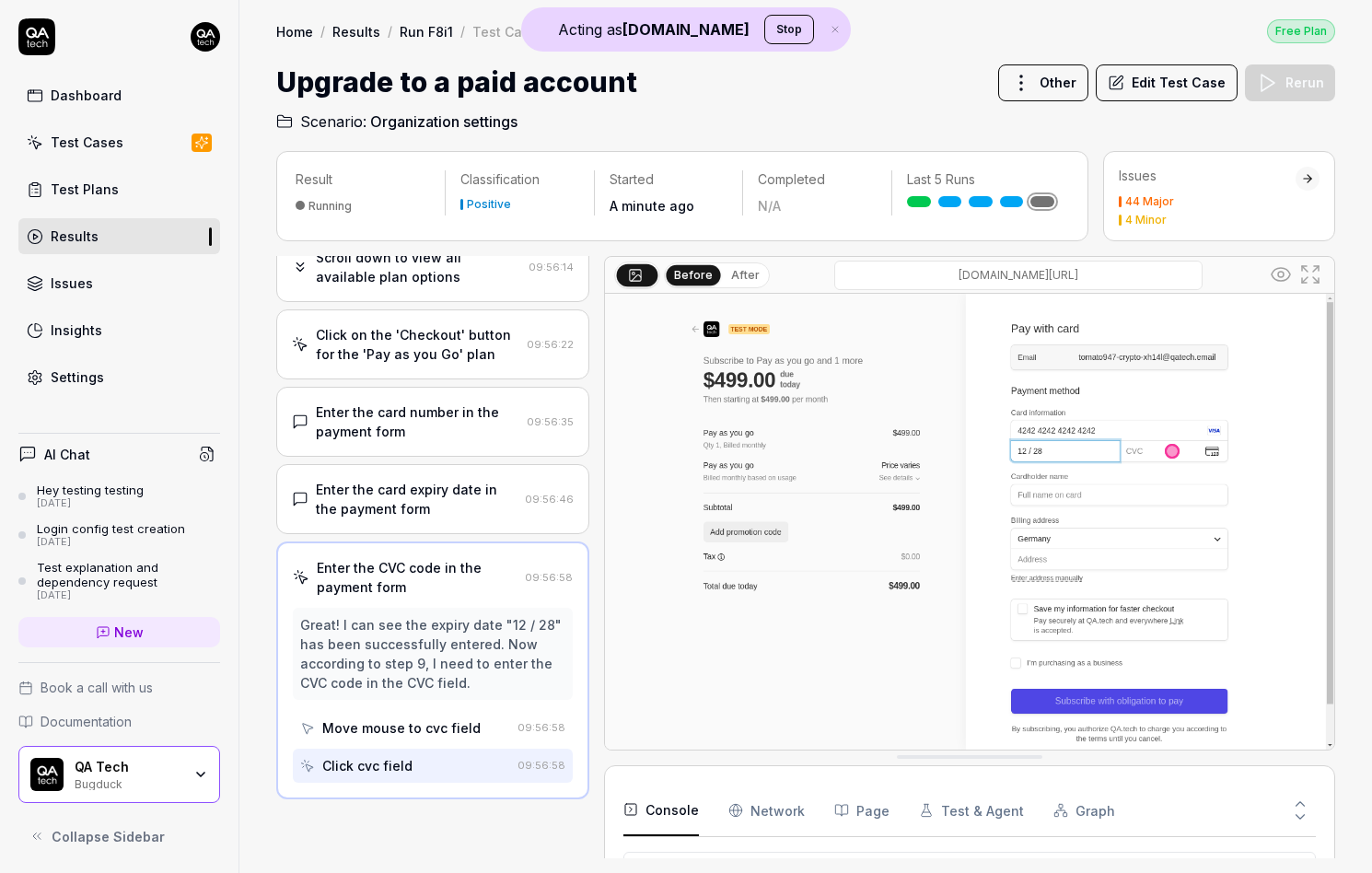
scroll to position [244, 0]
click at [1232, 277] on div "checkout.stripe.com/c/pay/cs_test_b1Rf0O4syXiBTWf8e7qZeDyMjHAeVR6hkcd5Vmid2ap3t…" at bounding box center [1018, 274] width 496 height 29
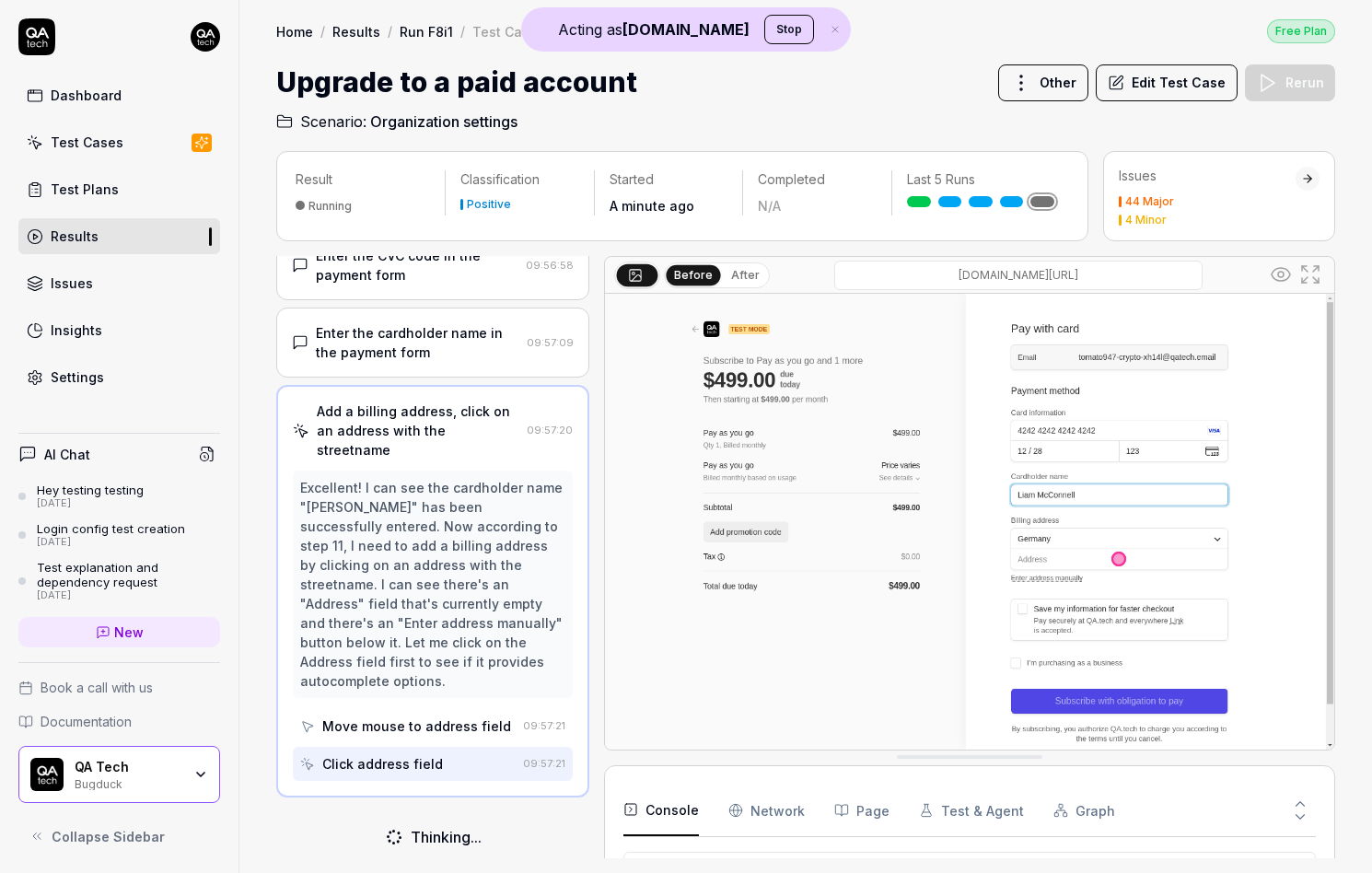
scroll to position [553, 0]
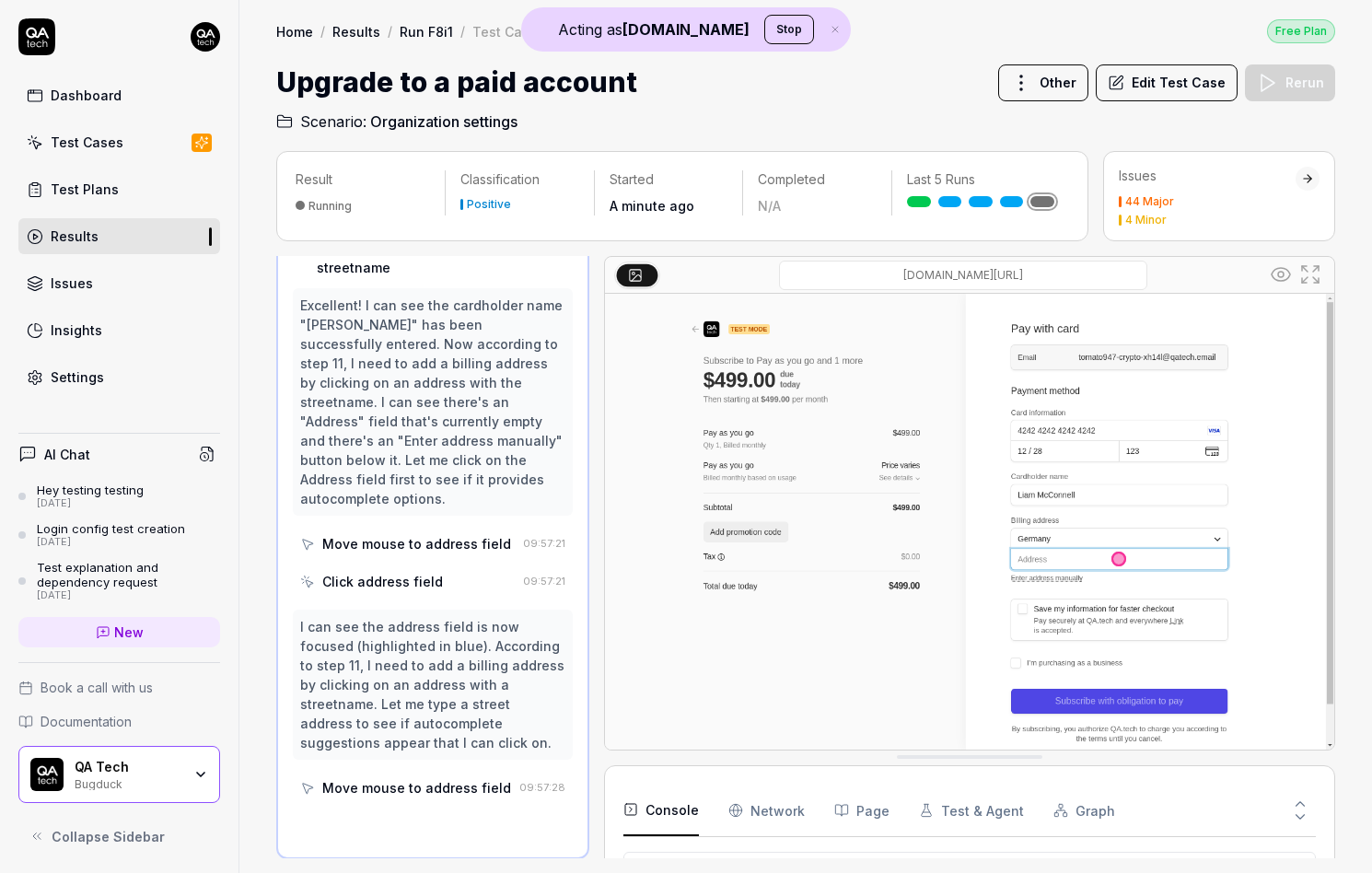
click at [827, 31] on icon "button" at bounding box center [835, 29] width 17 height 11
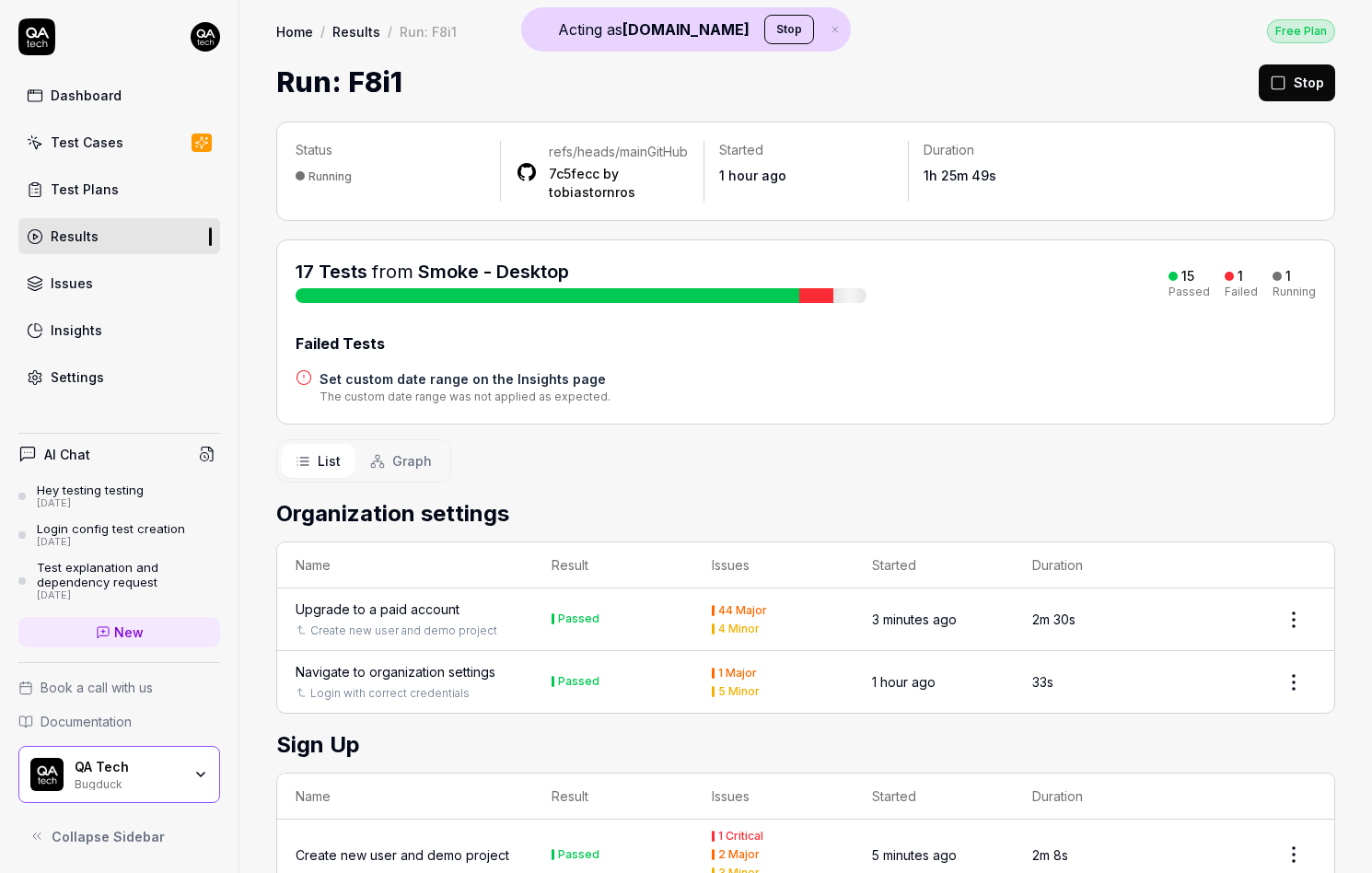
click at [414, 388] on h4 "Set custom date range on the Insights page" at bounding box center [465, 379] width 291 height 20
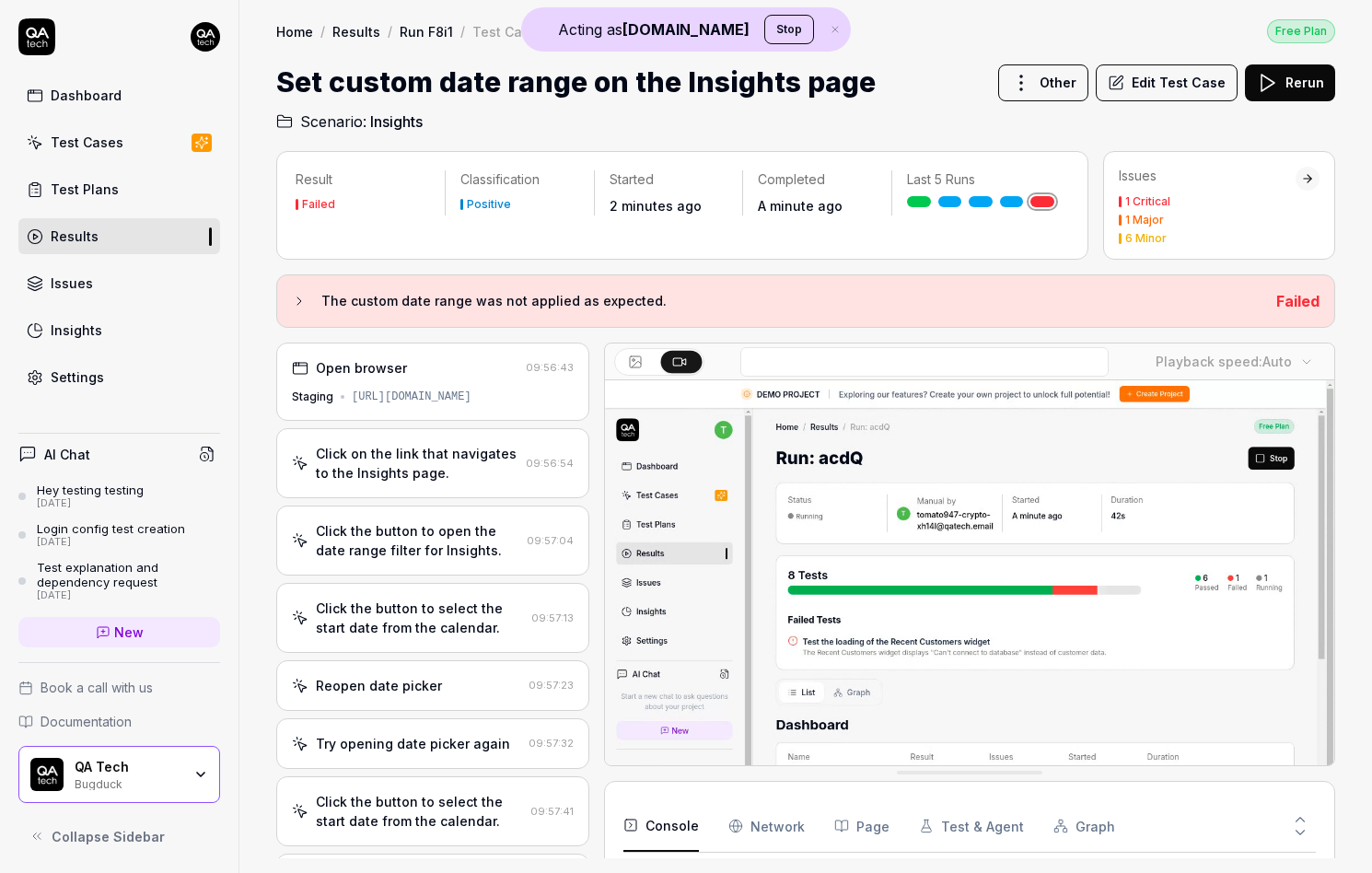
click at [467, 522] on div "Click the button to open the date range filter for Insights." at bounding box center [417, 540] width 204 height 39
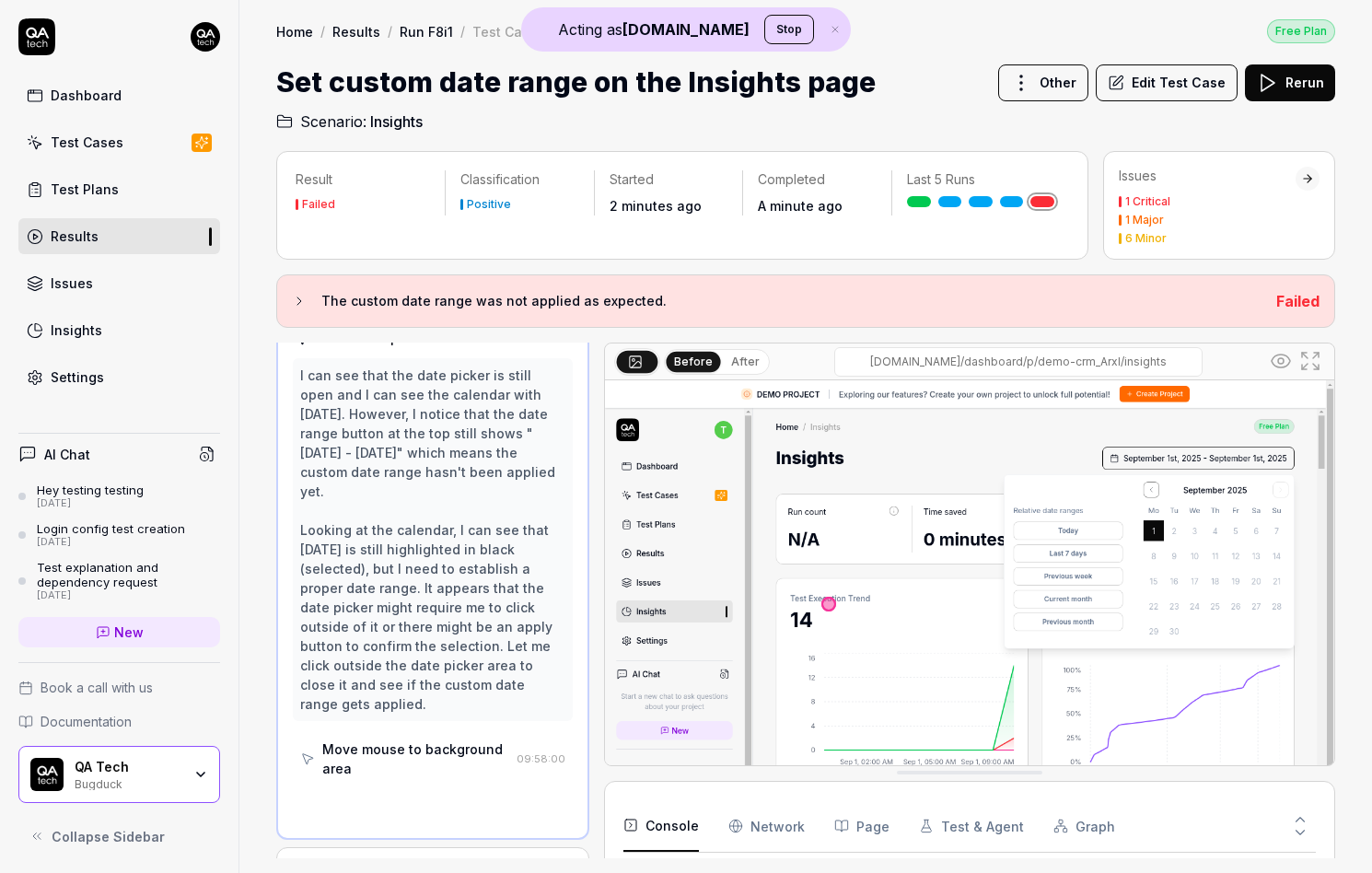
scroll to position [618, 0]
click at [613, 294] on h3 "The custom date range was not applied as expected." at bounding box center [791, 302] width 940 height 23
